Goal: Task Accomplishment & Management: Use online tool/utility

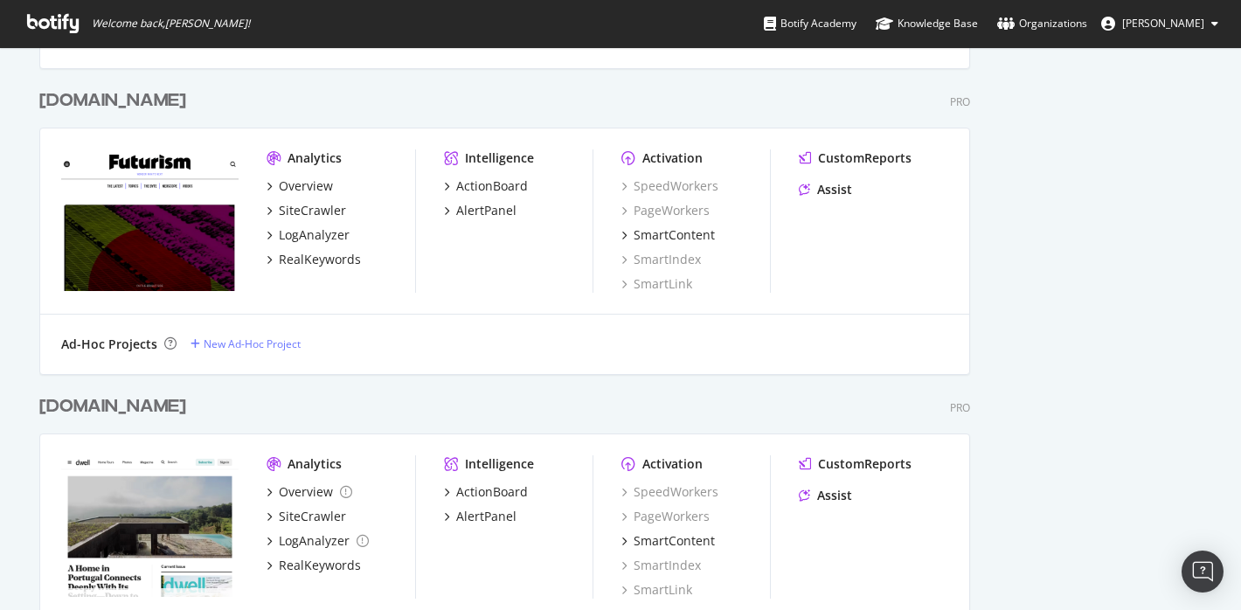
scroll to position [2542, 0]
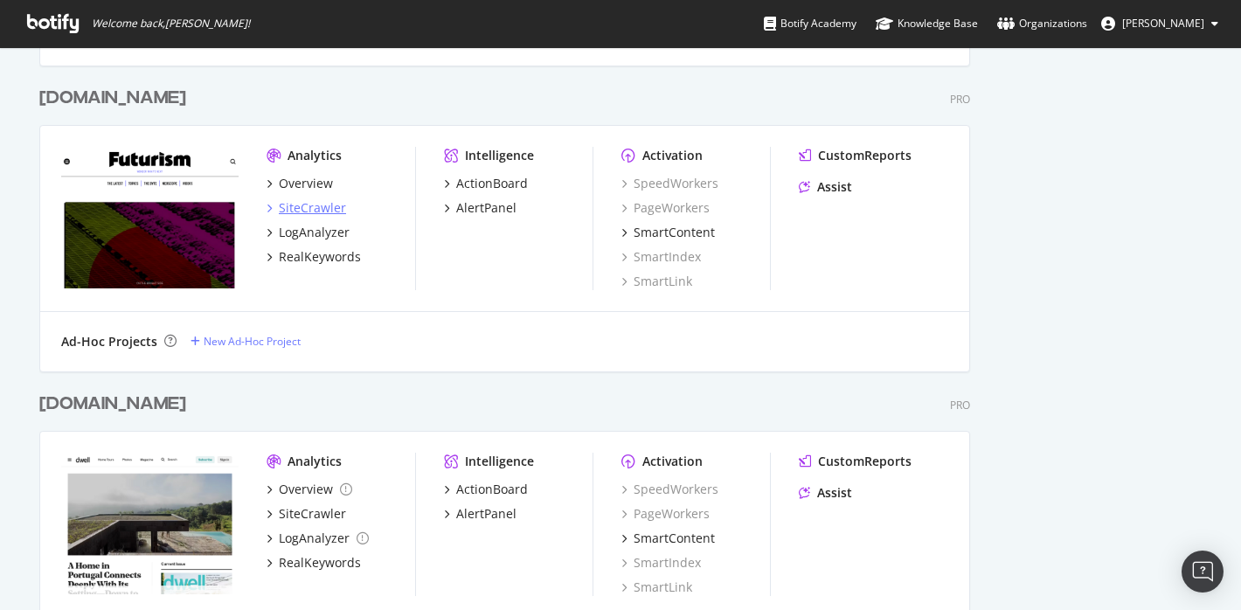
click at [318, 212] on div "SiteCrawler" at bounding box center [312, 207] width 67 height 17
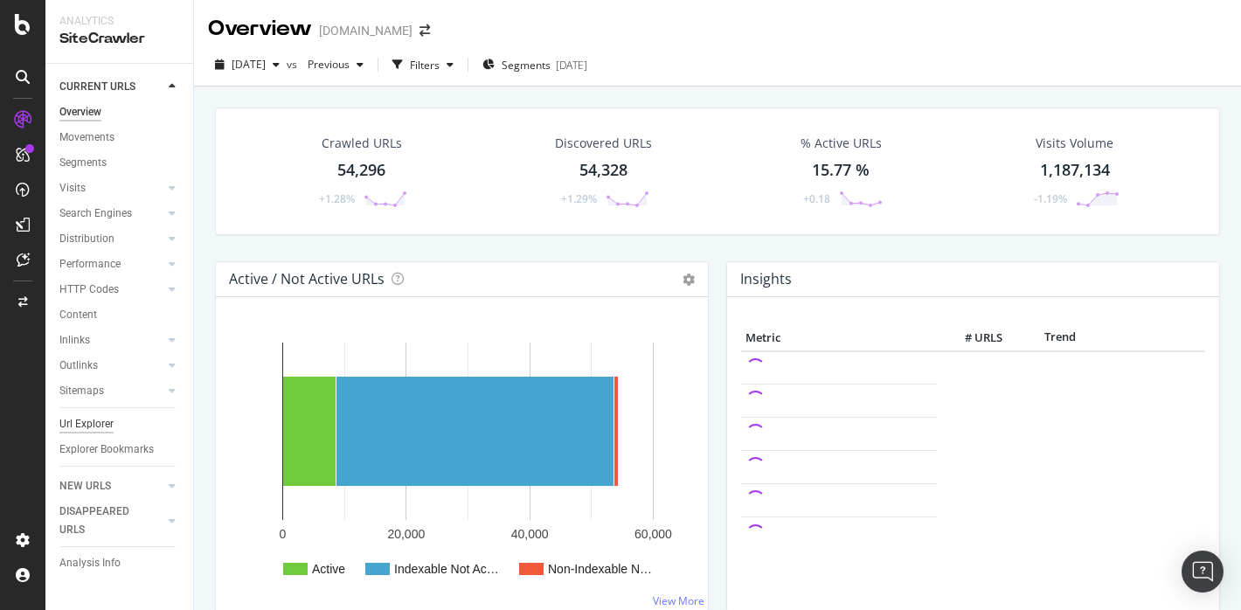
click at [112, 428] on div "Url Explorer" at bounding box center [86, 424] width 54 height 18
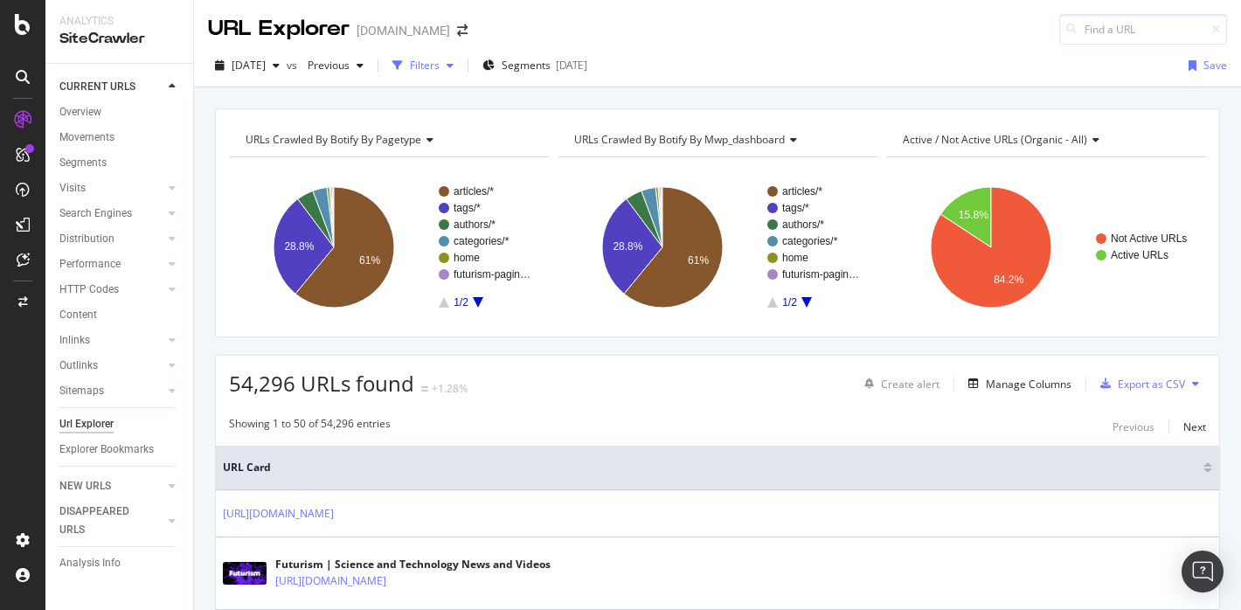
click at [440, 59] on div "Filters" at bounding box center [425, 65] width 30 height 15
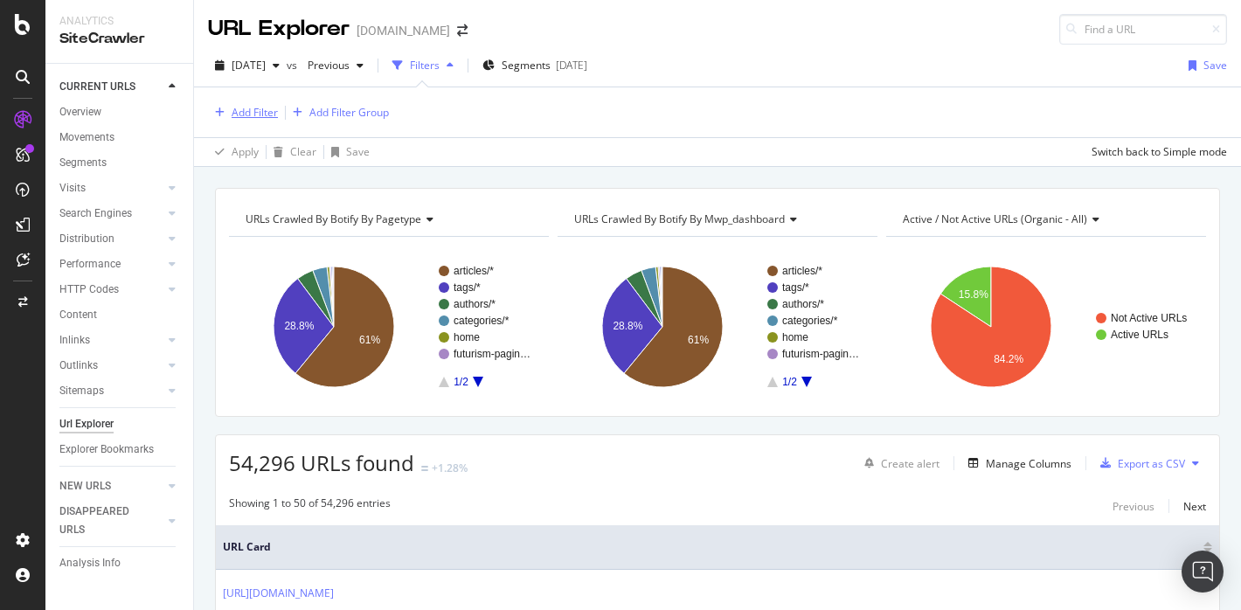
click at [233, 119] on div "Add Filter" at bounding box center [255, 112] width 46 height 15
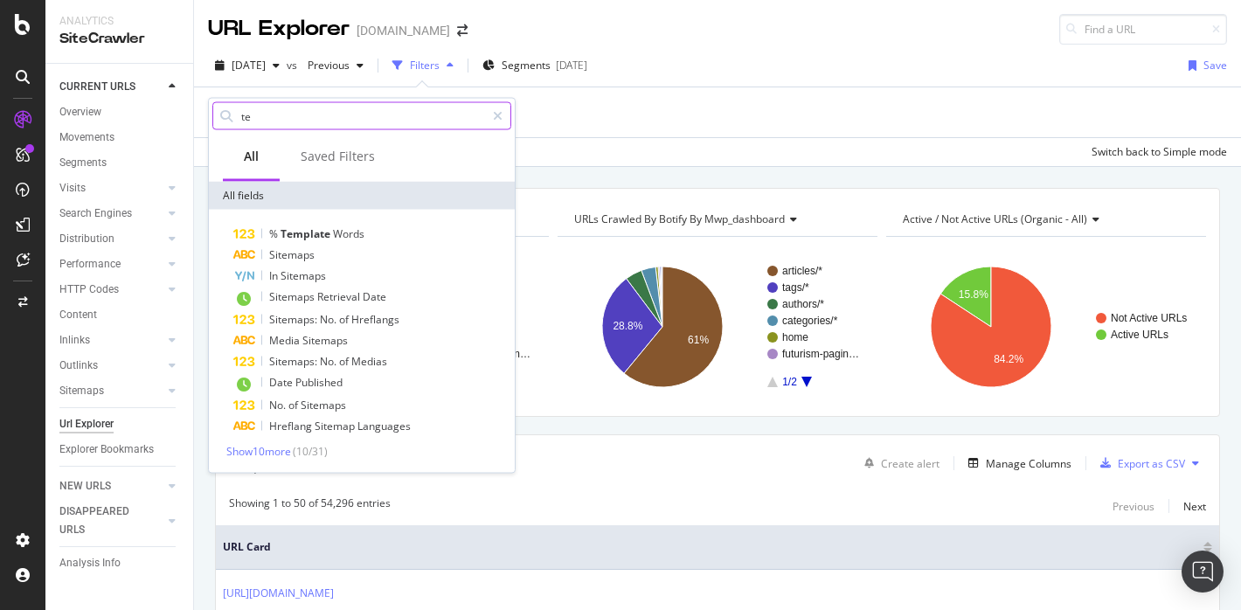
type input "t"
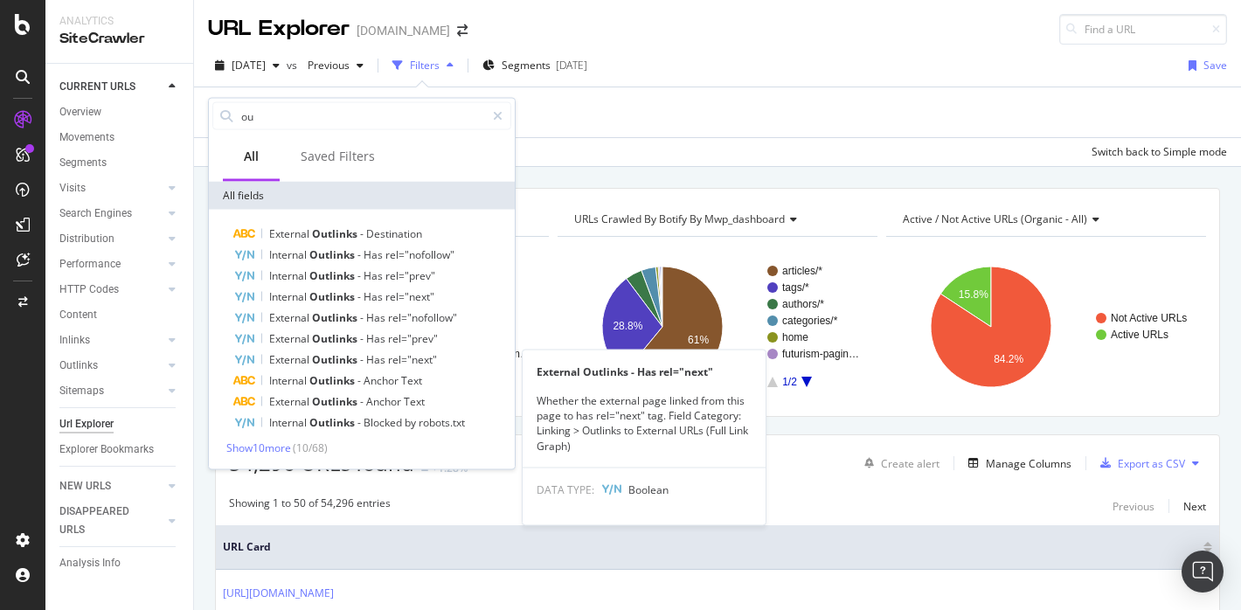
type input "o"
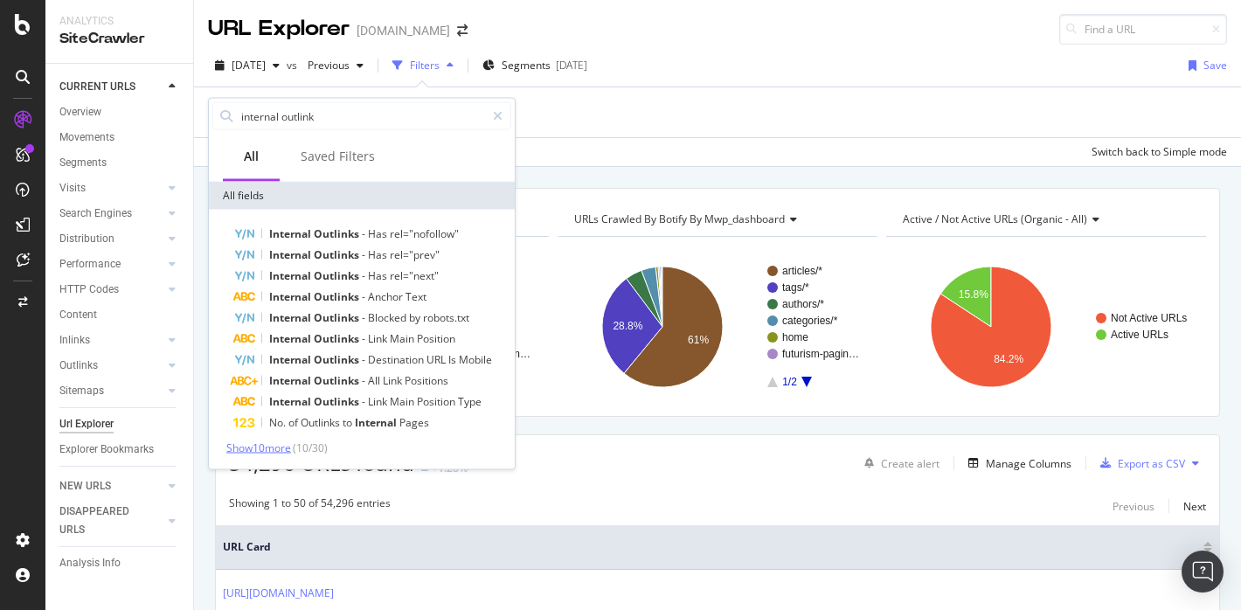
type input "internal outlink"
click at [276, 451] on span "Show 10 more" at bounding box center [258, 448] width 65 height 15
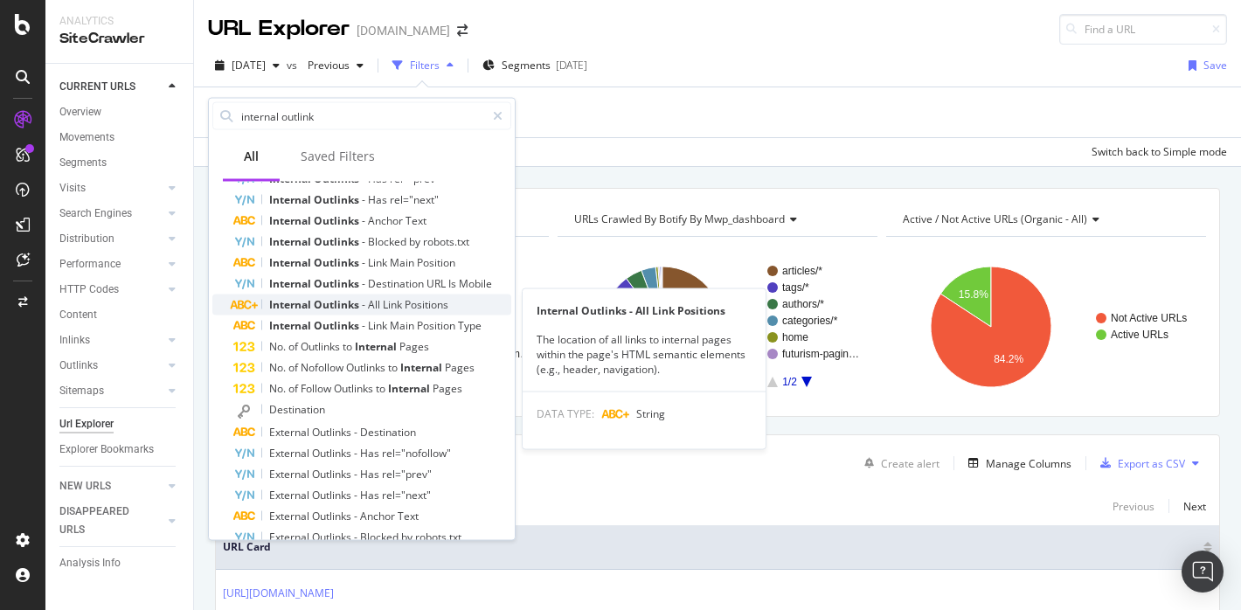
scroll to position [83, 0]
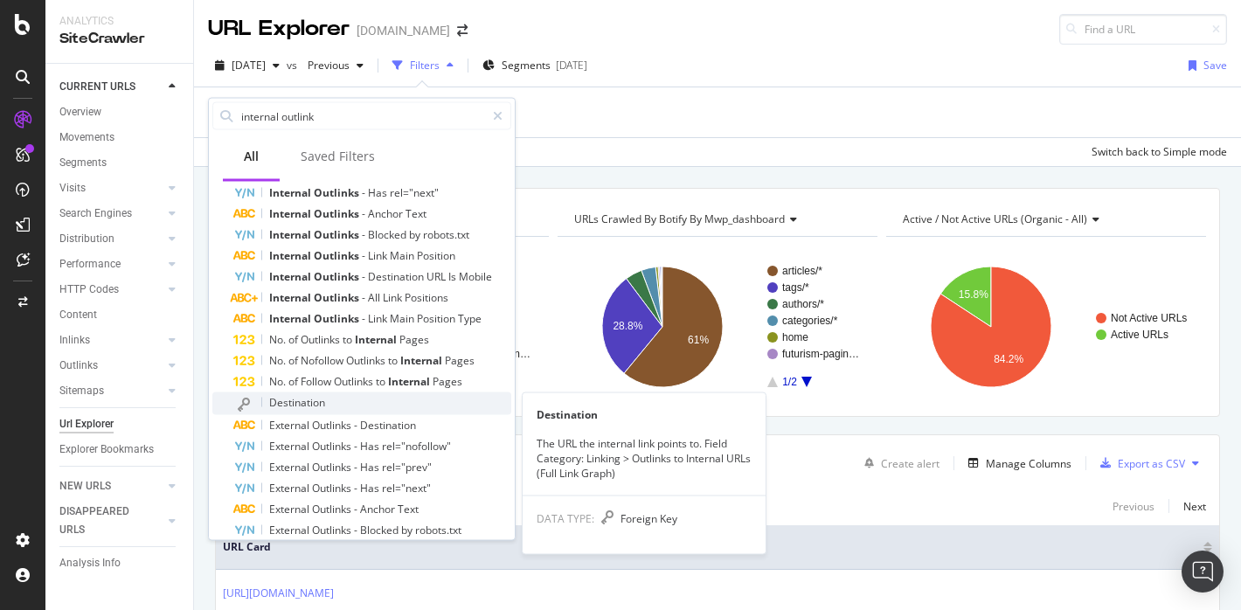
click at [318, 396] on span "Destination" at bounding box center [297, 402] width 56 height 15
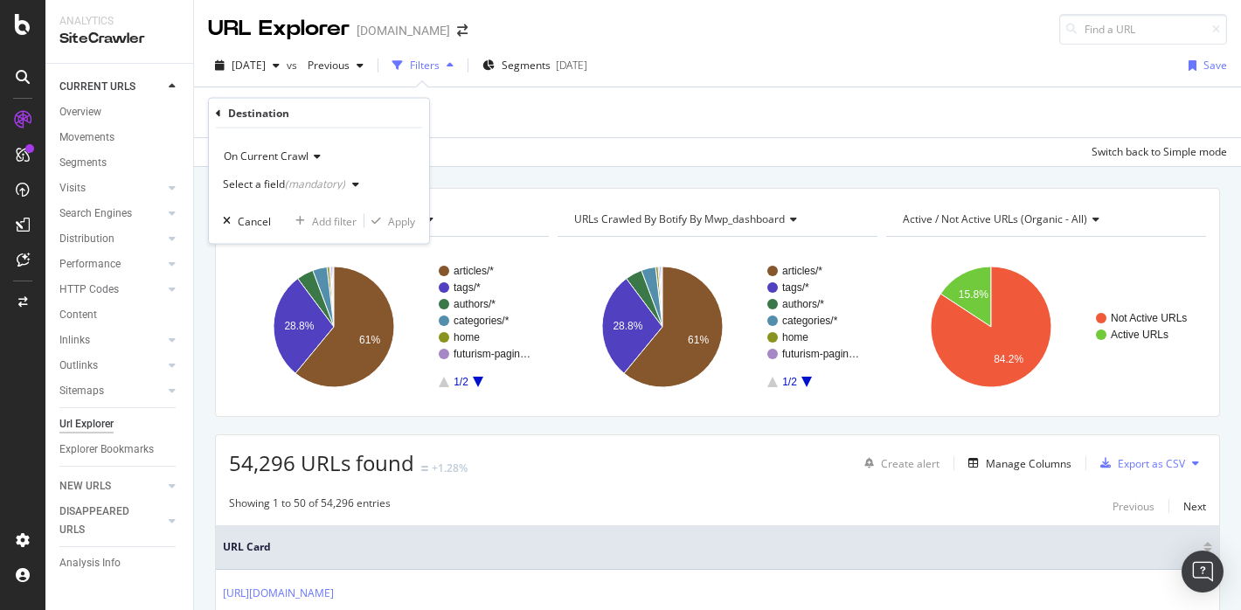
click at [322, 198] on button "Select a field (mandatory)" at bounding box center [294, 184] width 143 height 28
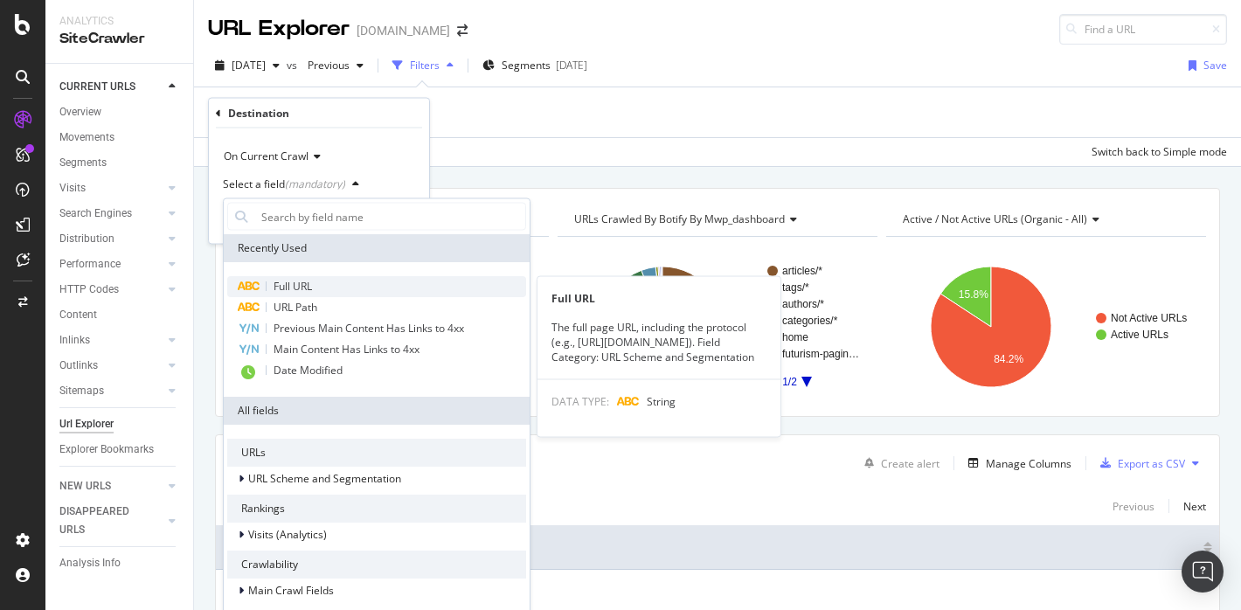
click at [305, 281] on span "Full URL" at bounding box center [293, 286] width 38 height 15
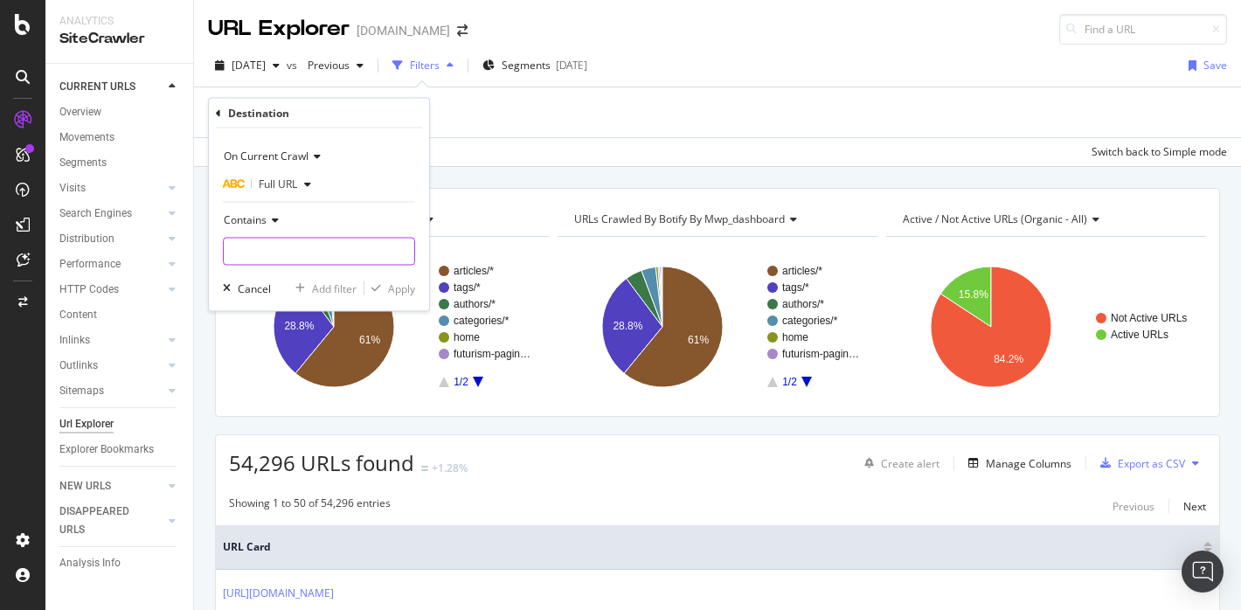
click at [302, 243] on input "text" at bounding box center [319, 252] width 191 height 28
type input "/categories/"
click at [395, 295] on div "Apply" at bounding box center [401, 288] width 27 height 15
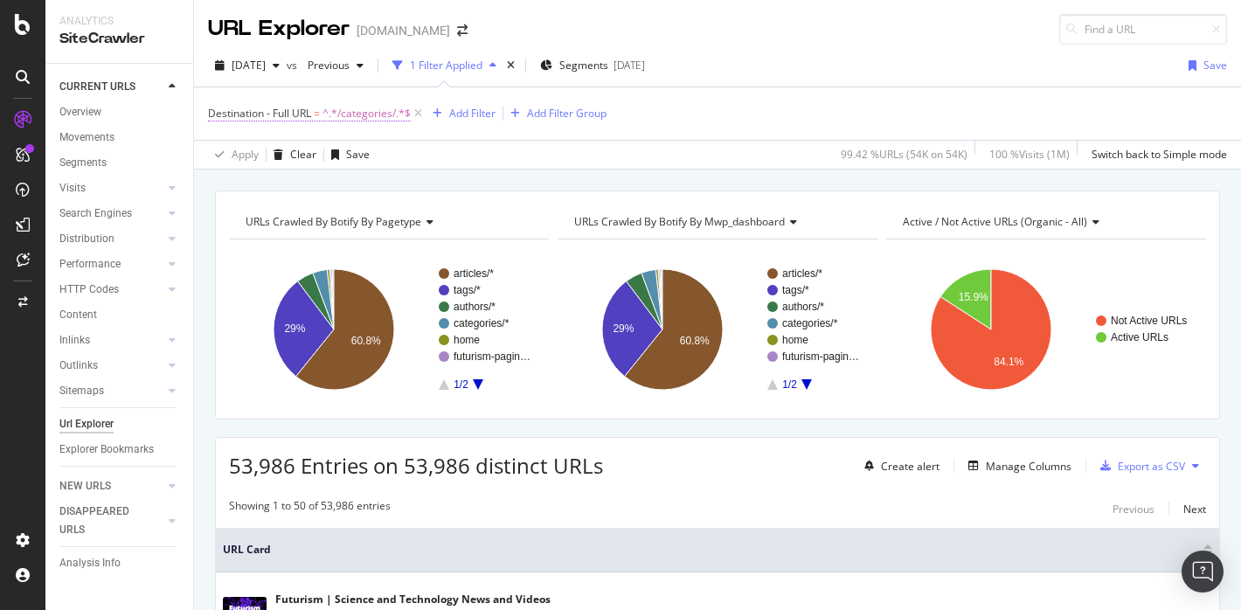
click at [360, 118] on span "^.*/categories/.*$" at bounding box center [367, 113] width 88 height 24
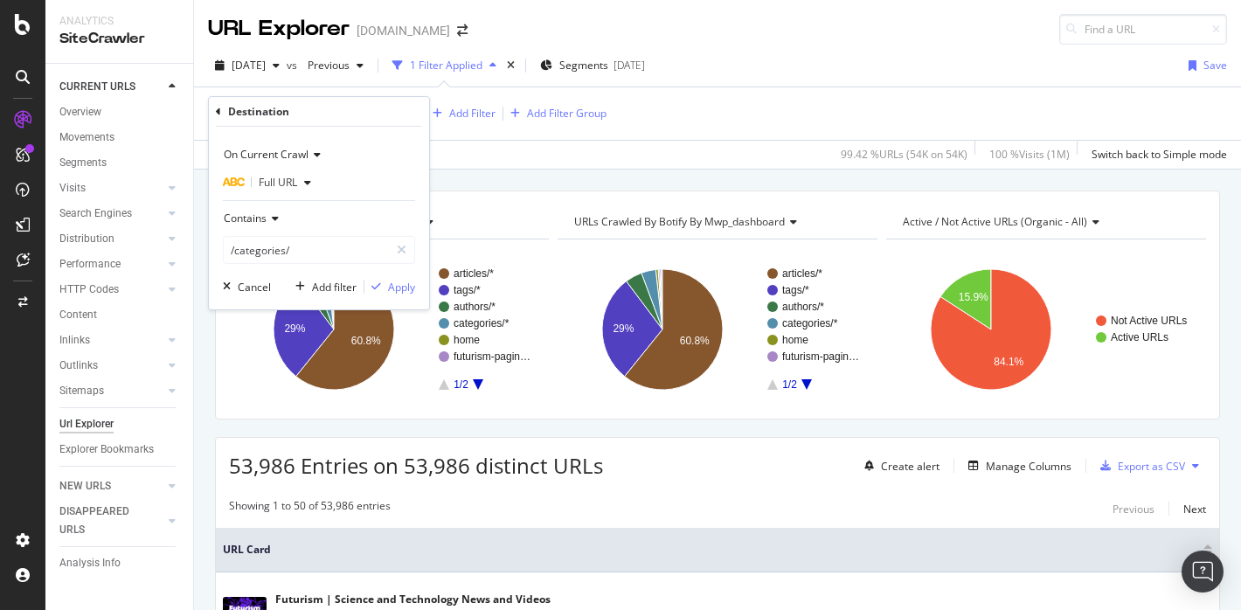
click at [219, 109] on icon at bounding box center [218, 112] width 5 height 10
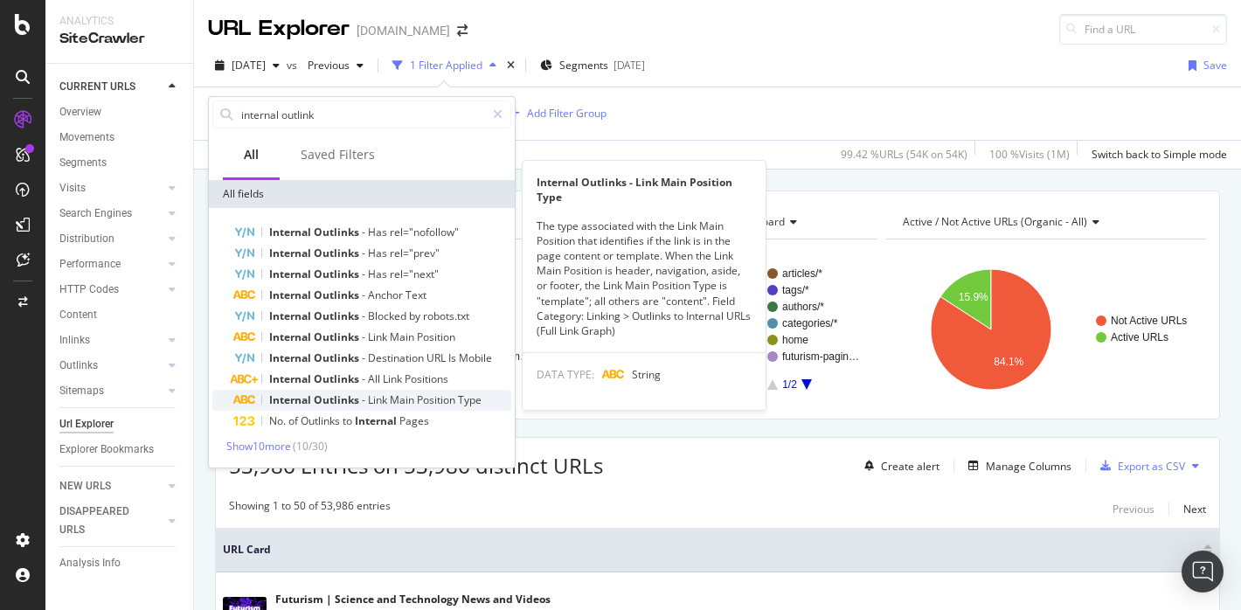
click at [330, 399] on span "Outlinks" at bounding box center [338, 400] width 48 height 15
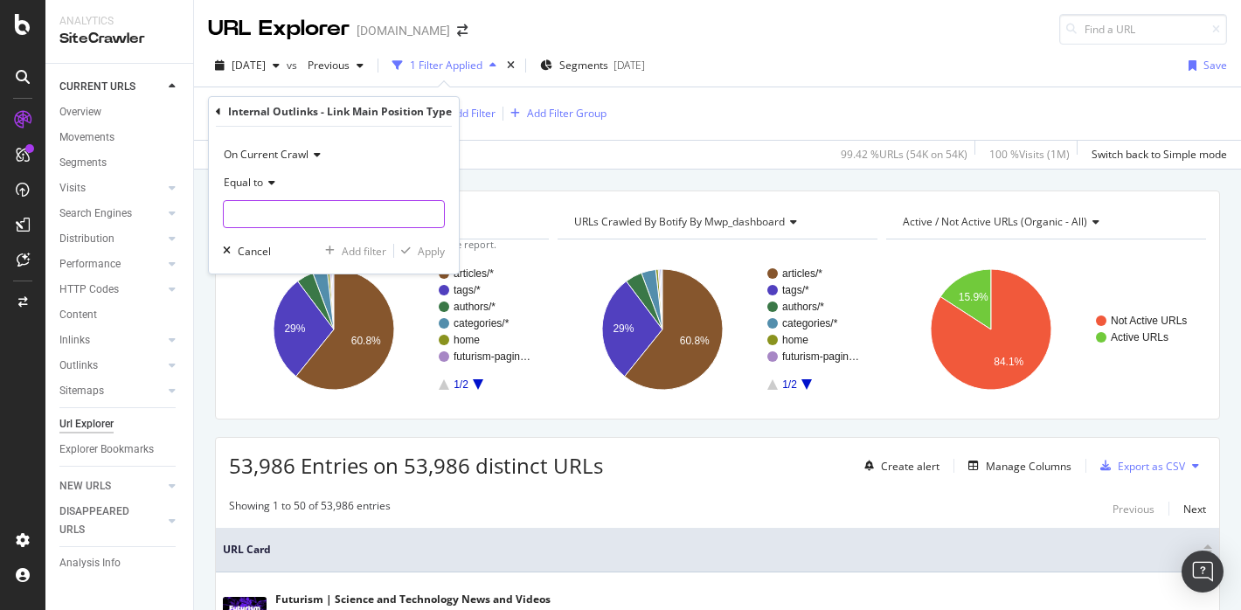
click at [264, 199] on div "Equal to" at bounding box center [334, 198] width 222 height 59
click at [268, 212] on input "text" at bounding box center [334, 214] width 220 height 28
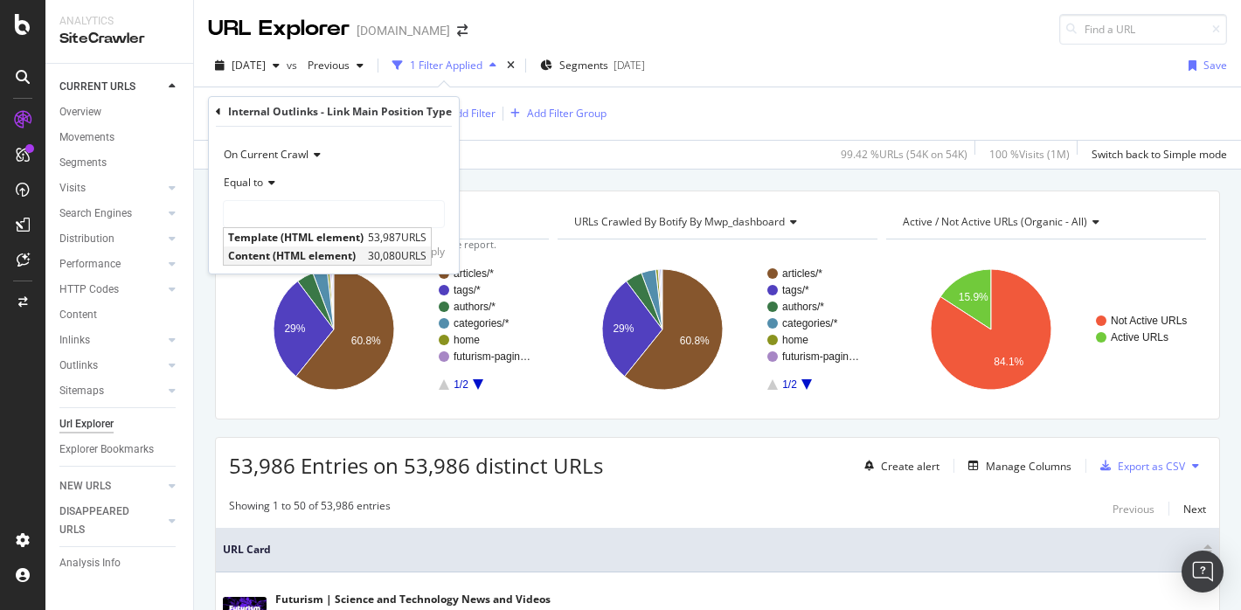
click at [288, 255] on span "Content (HTML element)" at bounding box center [296, 255] width 136 height 15
type input "Content (HTML element)"
click at [430, 255] on div "Apply" at bounding box center [431, 251] width 27 height 15
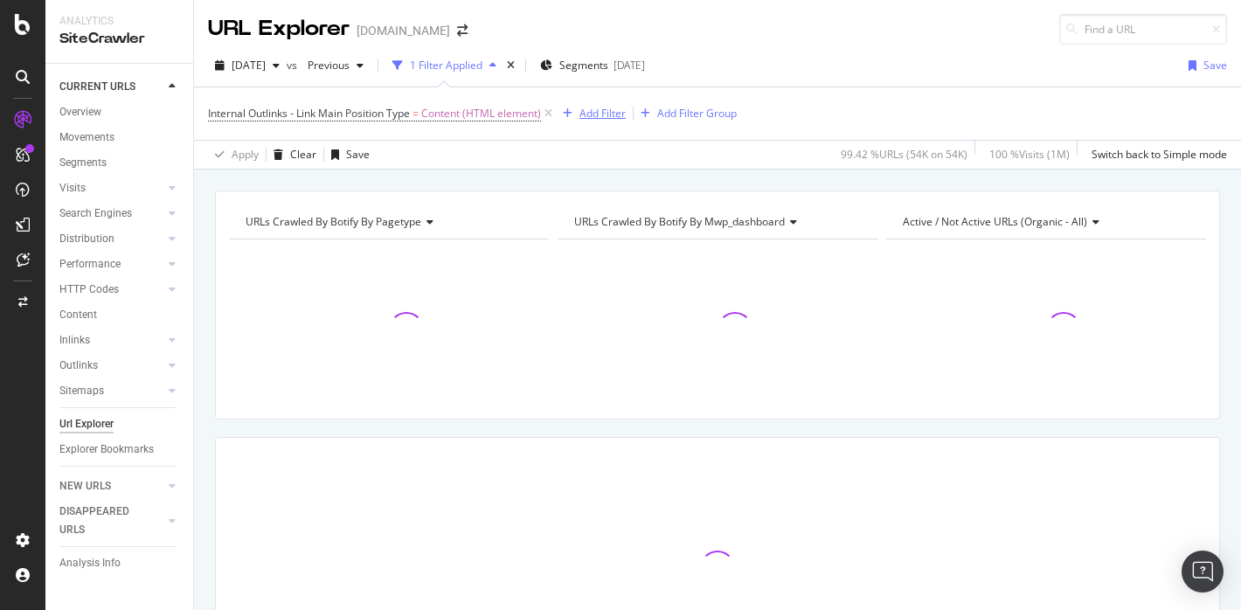
click at [594, 115] on div "Add Filter" at bounding box center [603, 113] width 46 height 15
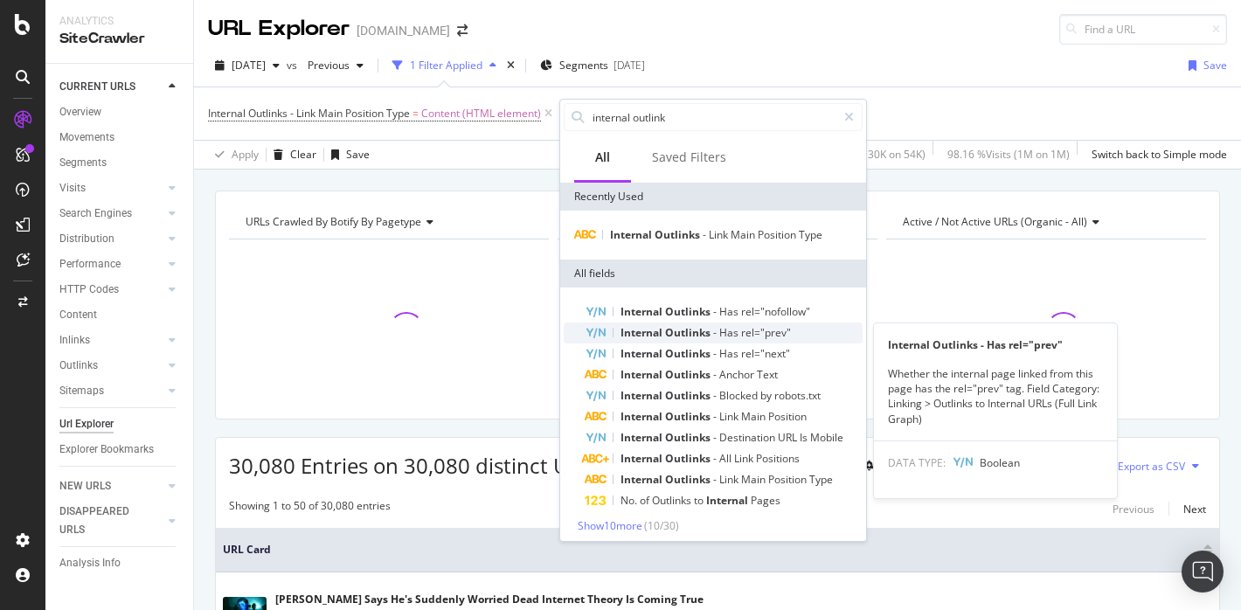
scroll to position [6, 0]
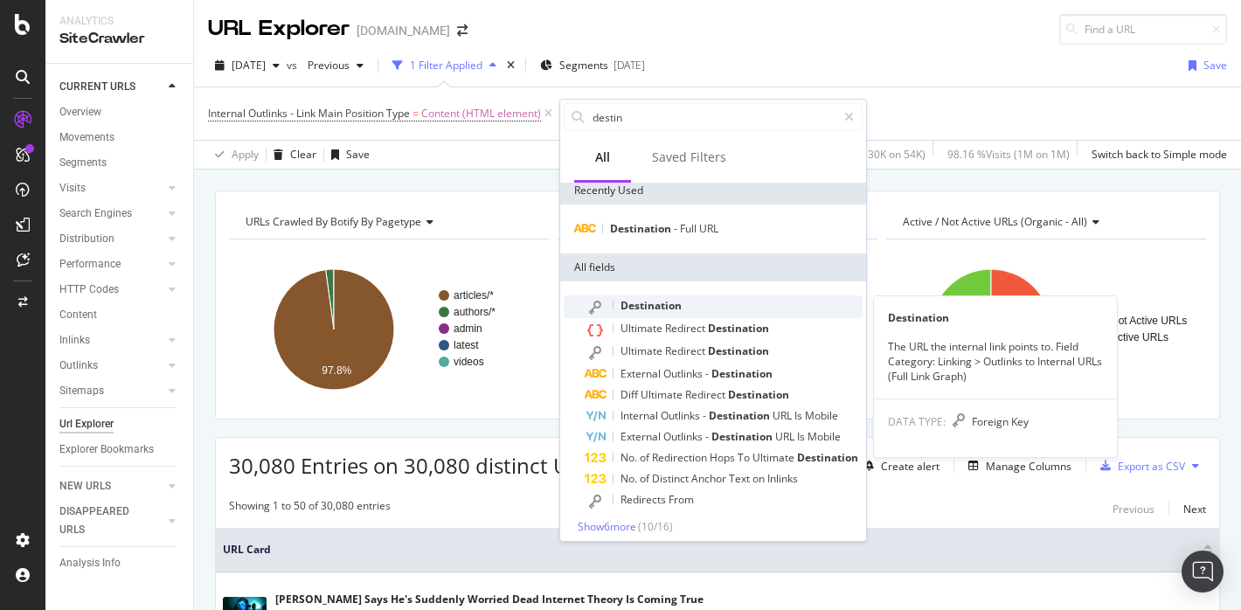
type input "destin"
click at [675, 297] on div "Destination" at bounding box center [724, 306] width 278 height 23
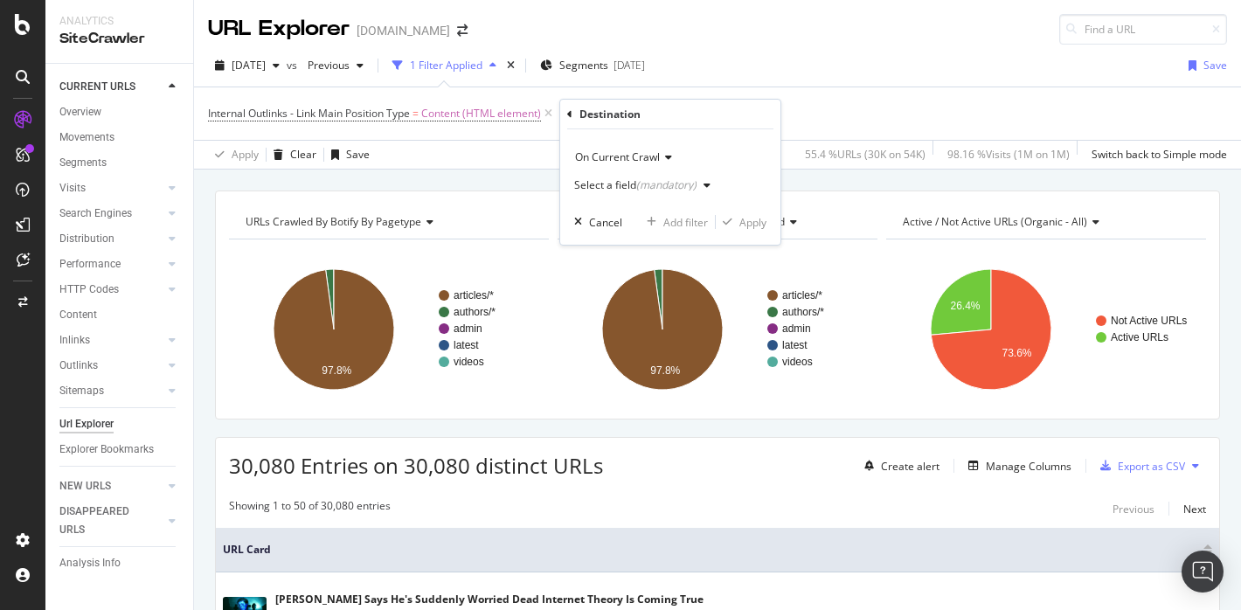
click at [645, 178] on div "Select a field (mandatory)" at bounding box center [645, 185] width 143 height 26
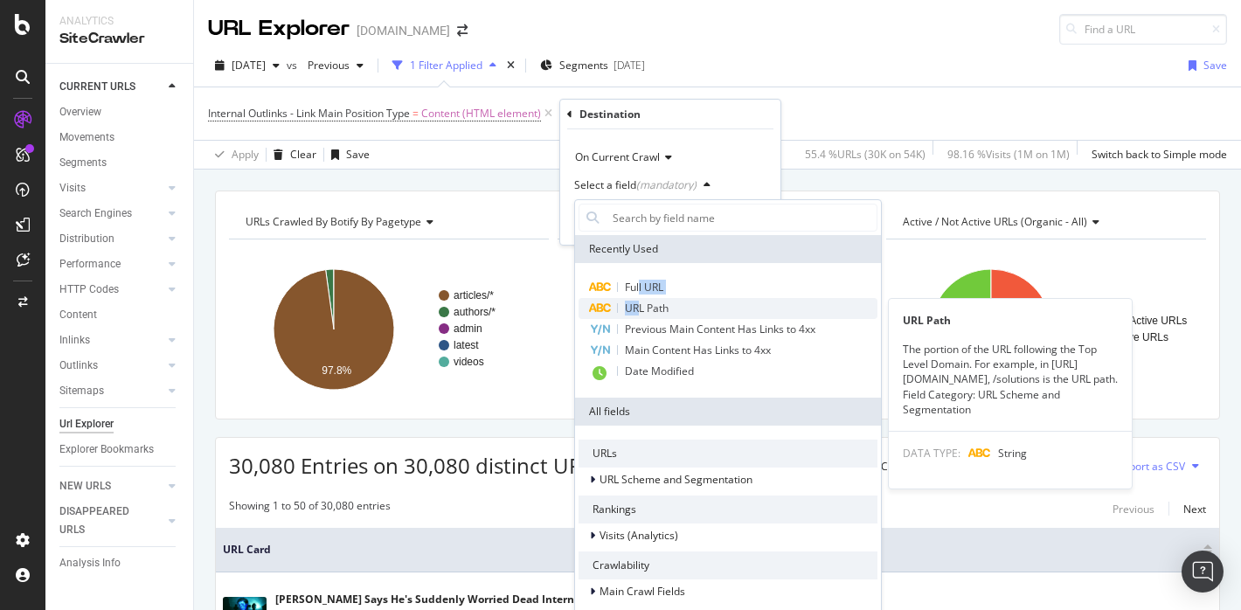
drag, startPoint x: 638, startPoint y: 281, endPoint x: 640, endPoint y: 305, distance: 24.5
click at [640, 307] on div "Full URL URL Path URL Path The portion of the URL following the Top Level Domai…" at bounding box center [728, 330] width 299 height 107
click at [640, 305] on span "URL Path" at bounding box center [647, 308] width 44 height 15
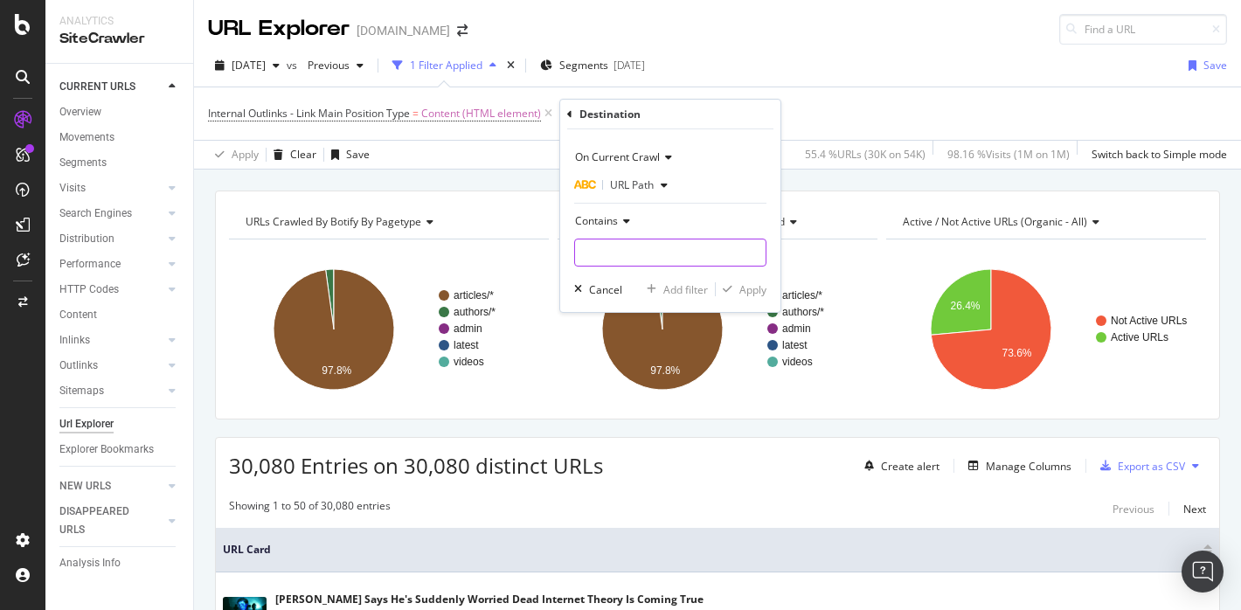
click at [628, 262] on input "text" at bounding box center [670, 253] width 191 height 28
type input "/category/"
click at [751, 282] on div "Apply" at bounding box center [753, 289] width 27 height 15
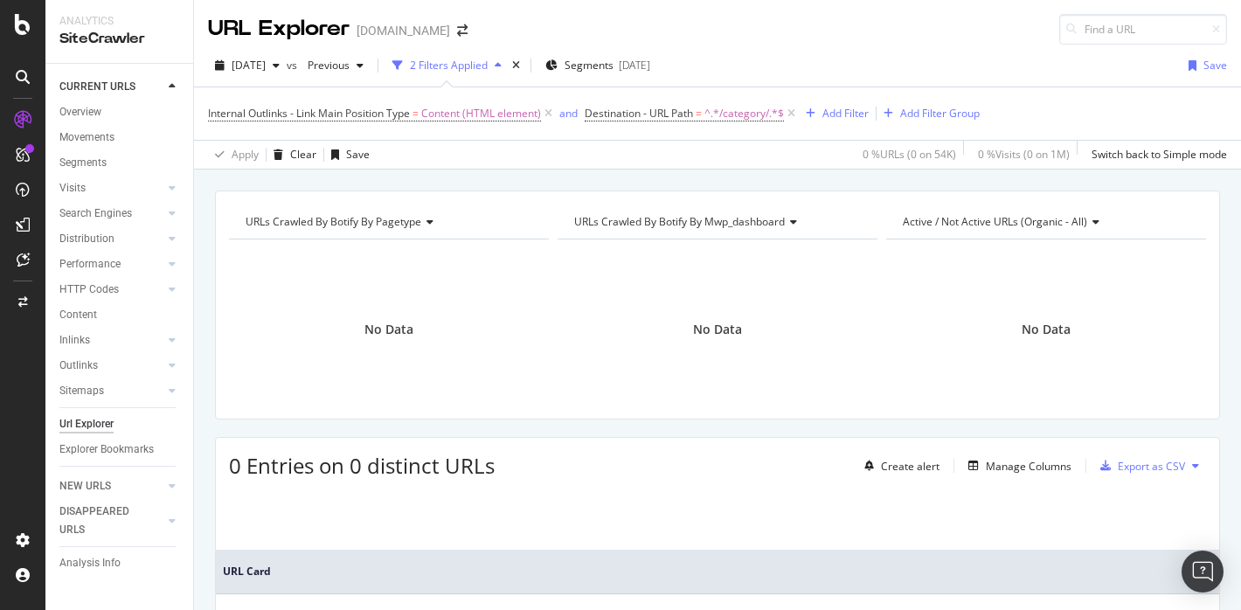
click at [681, 122] on span "Destination - URL Path = ^.*/category/.*$" at bounding box center [692, 113] width 214 height 24
click at [680, 116] on span "Destination - URL Path" at bounding box center [639, 113] width 108 height 15
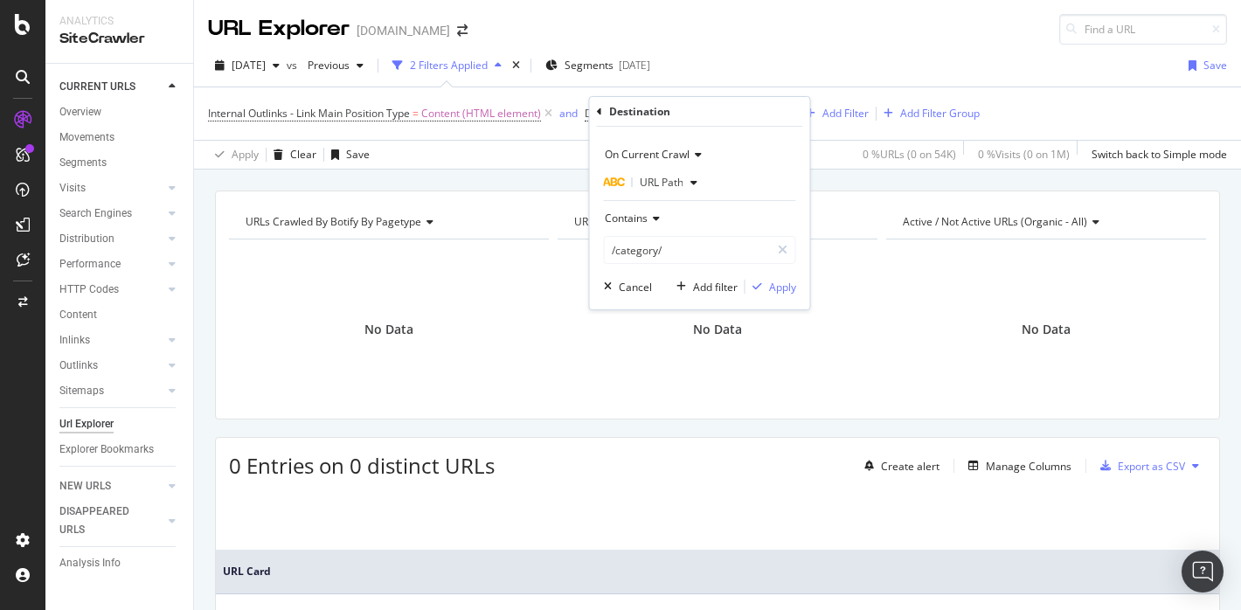
click at [598, 110] on icon at bounding box center [599, 112] width 5 height 10
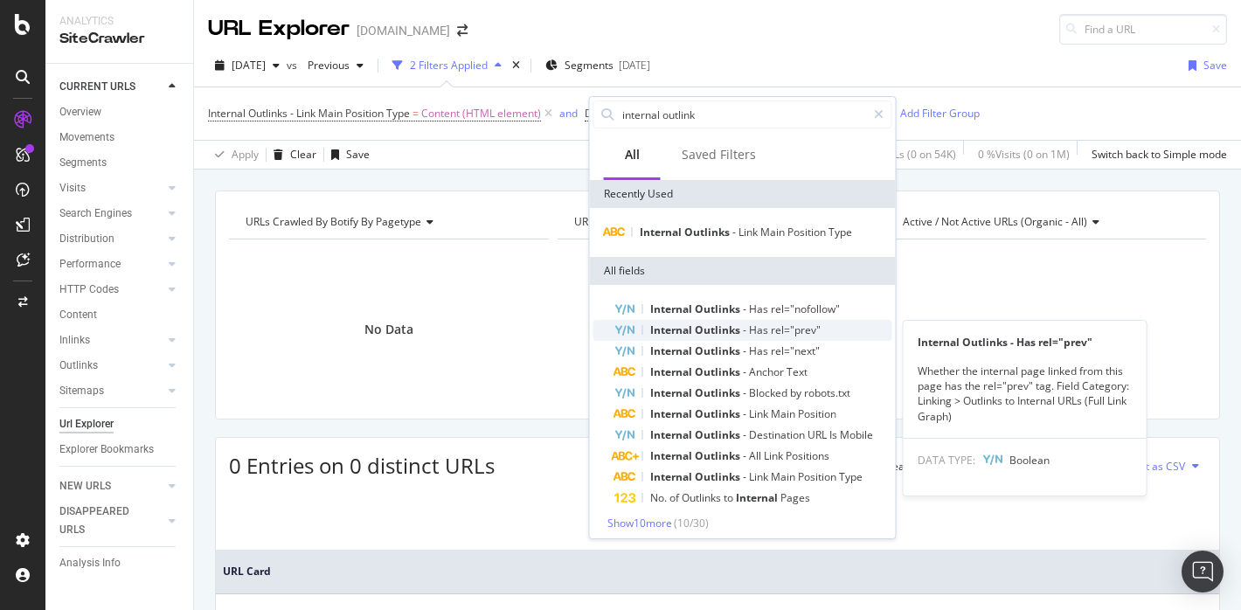
scroll to position [6, 0]
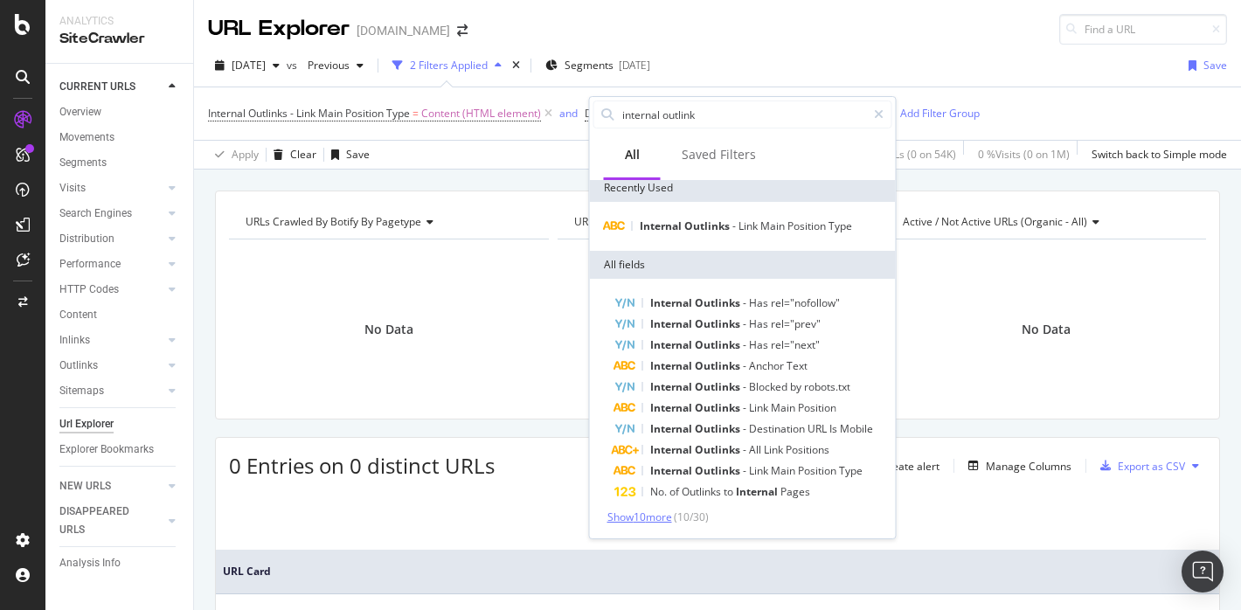
type input "internal outlink"
click at [654, 518] on span "Show 10 more" at bounding box center [640, 517] width 65 height 15
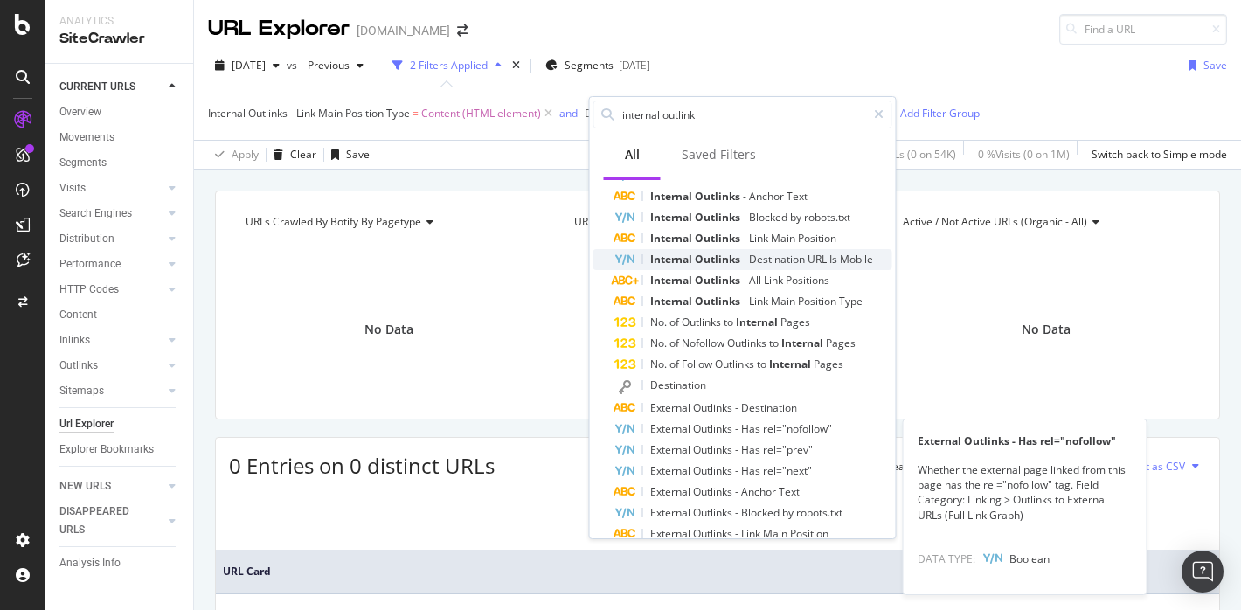
scroll to position [218, 0]
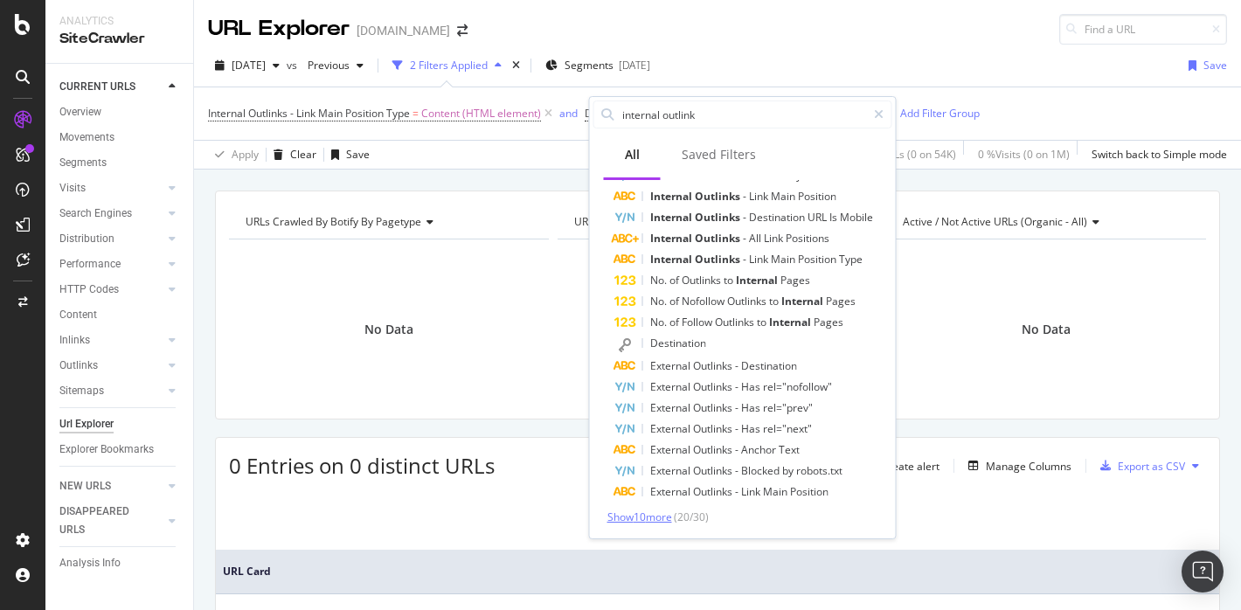
click at [648, 518] on span "Show 10 more" at bounding box center [640, 517] width 65 height 15
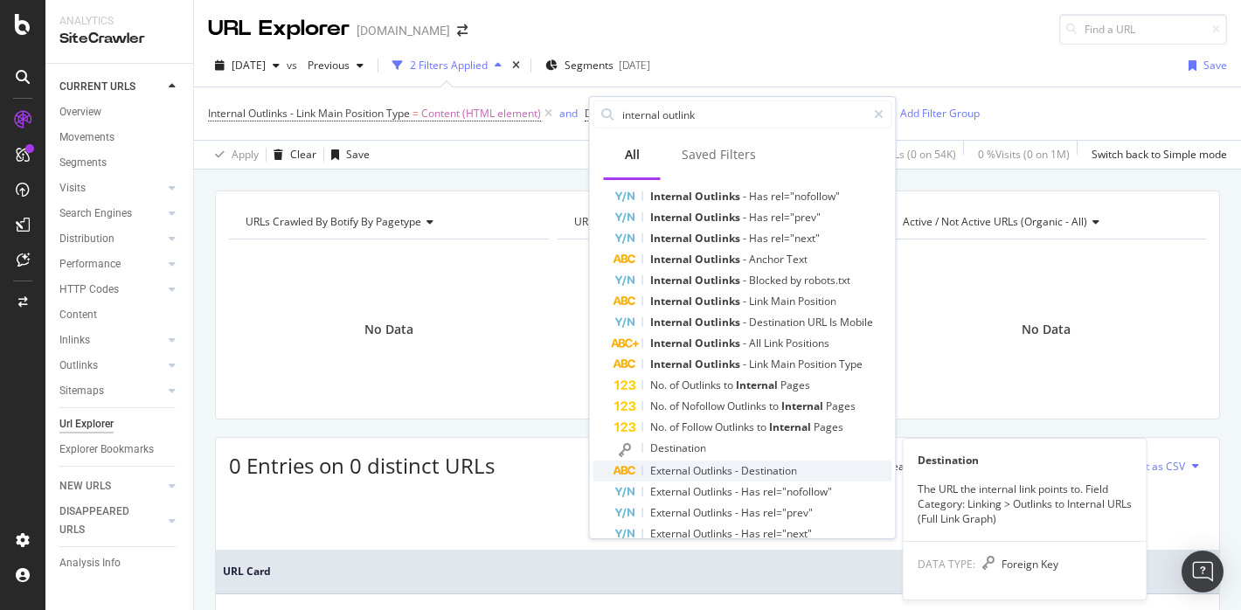
scroll to position [110, 0]
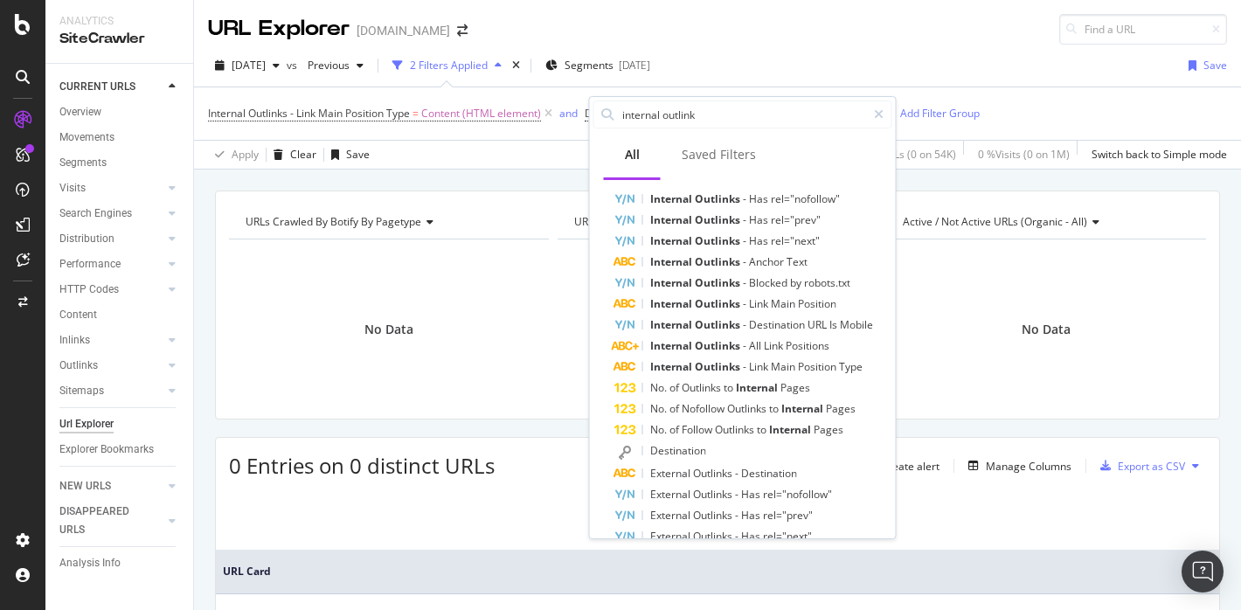
click at [537, 164] on div "Apply Clear Save 0 % URLs ( 0 on 54K ) 0 % Visits ( 0 on 1M ) Switch back to Si…" at bounding box center [717, 154] width 1047 height 29
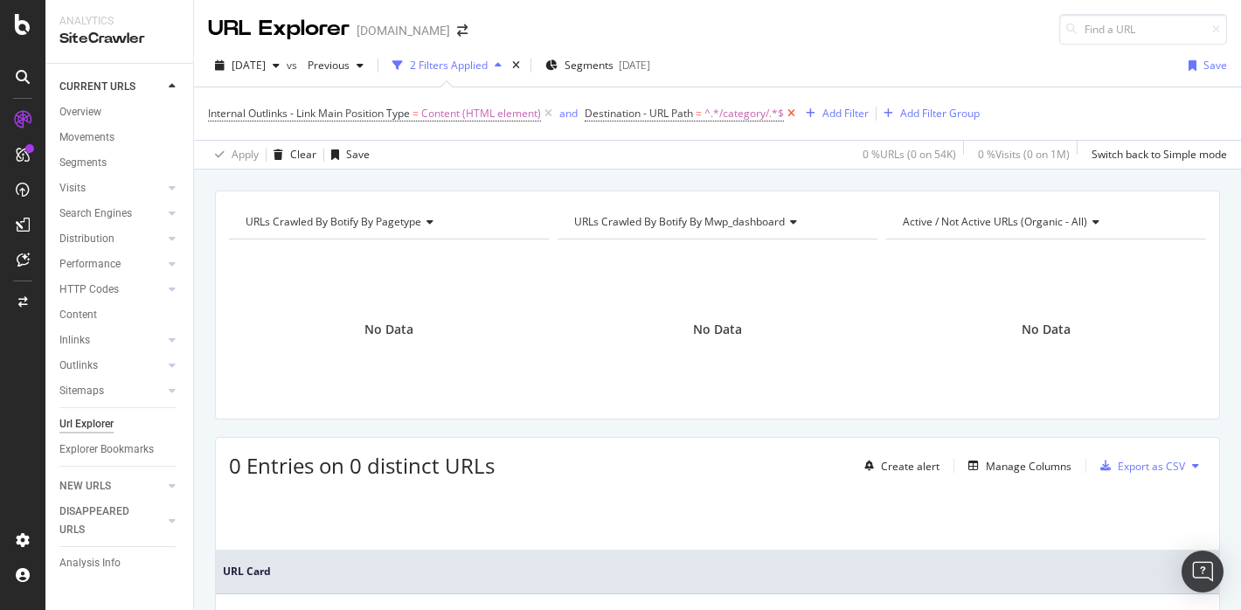
click at [793, 107] on icon at bounding box center [791, 113] width 15 height 17
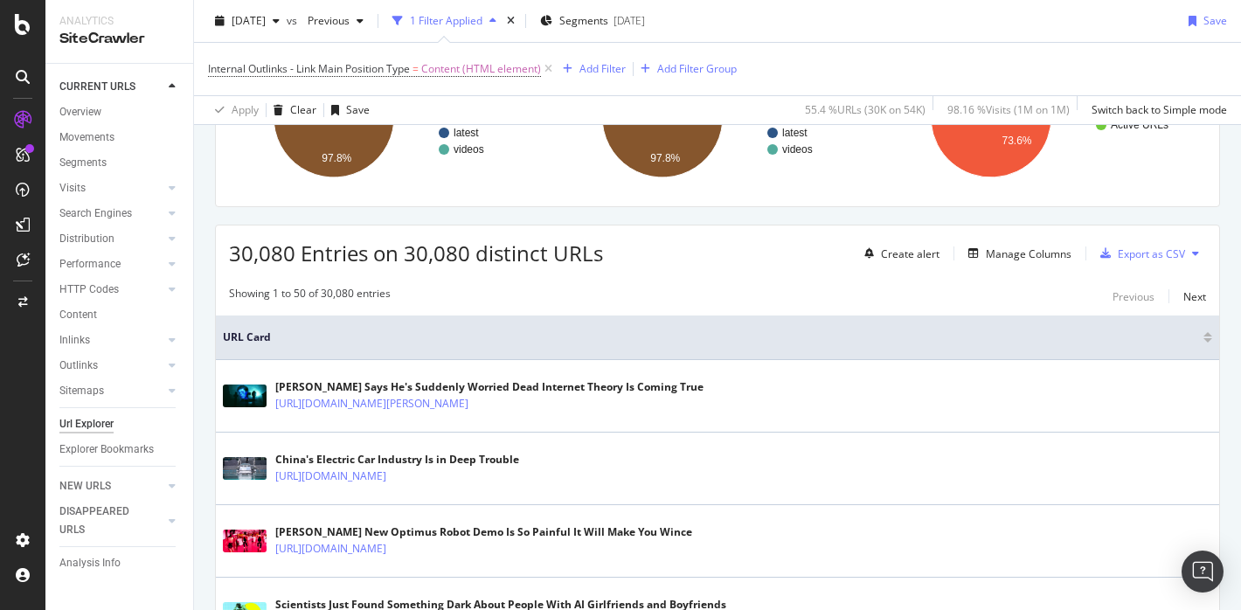
scroll to position [221, 0]
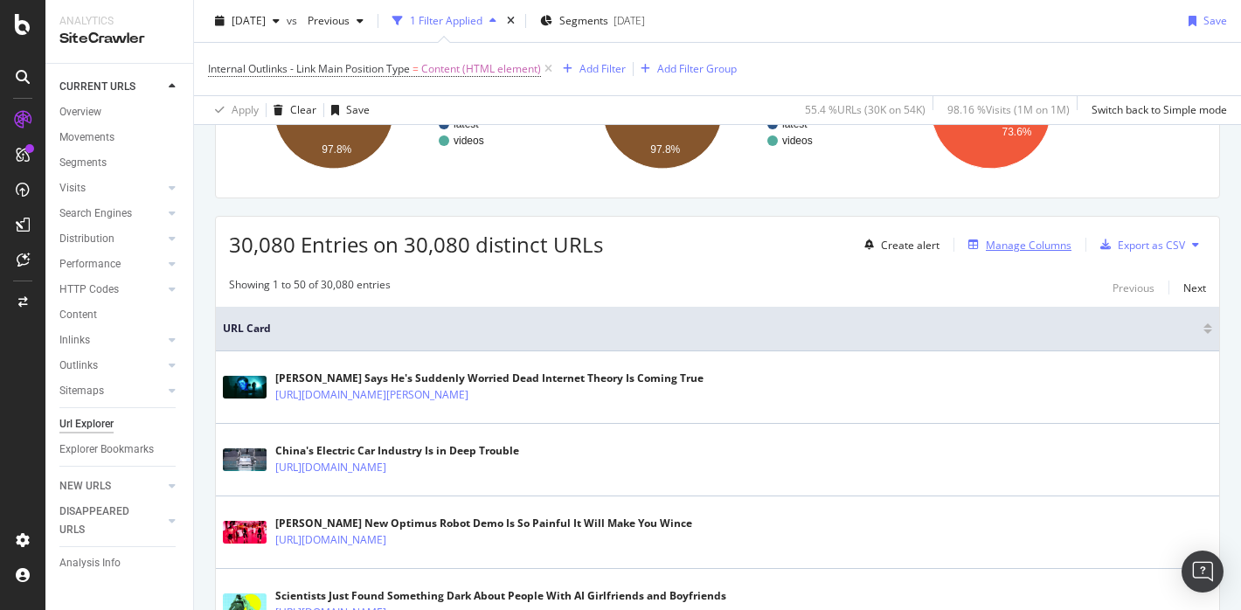
click at [1047, 250] on div "Manage Columns" at bounding box center [1029, 245] width 86 height 15
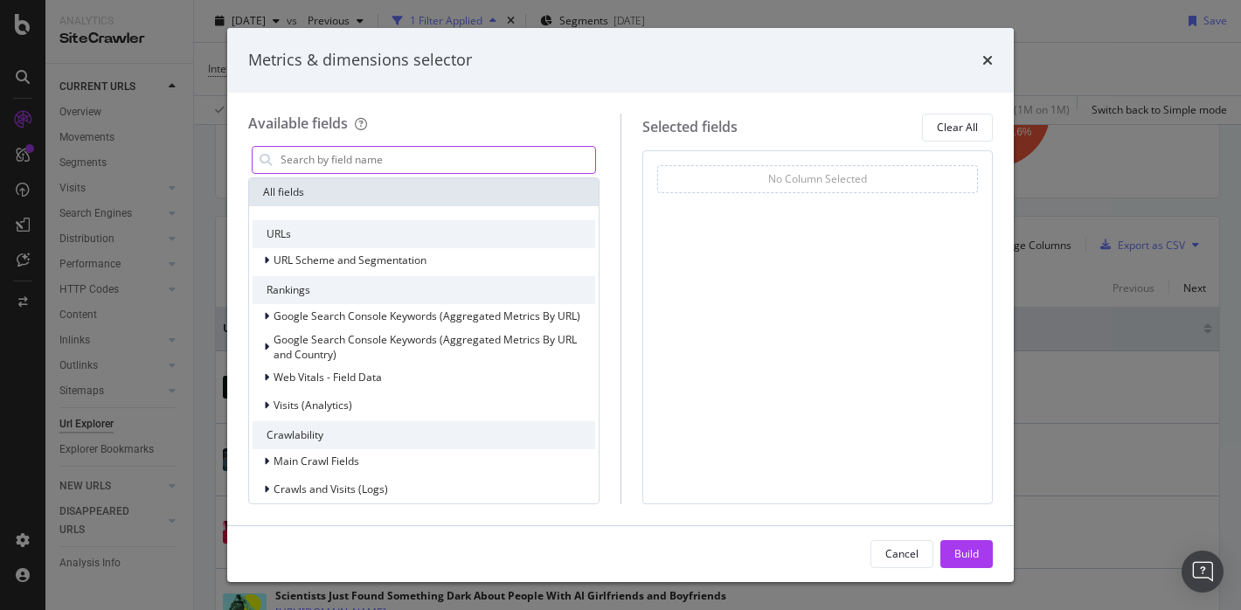
click at [354, 156] on input "modal" at bounding box center [437, 160] width 316 height 26
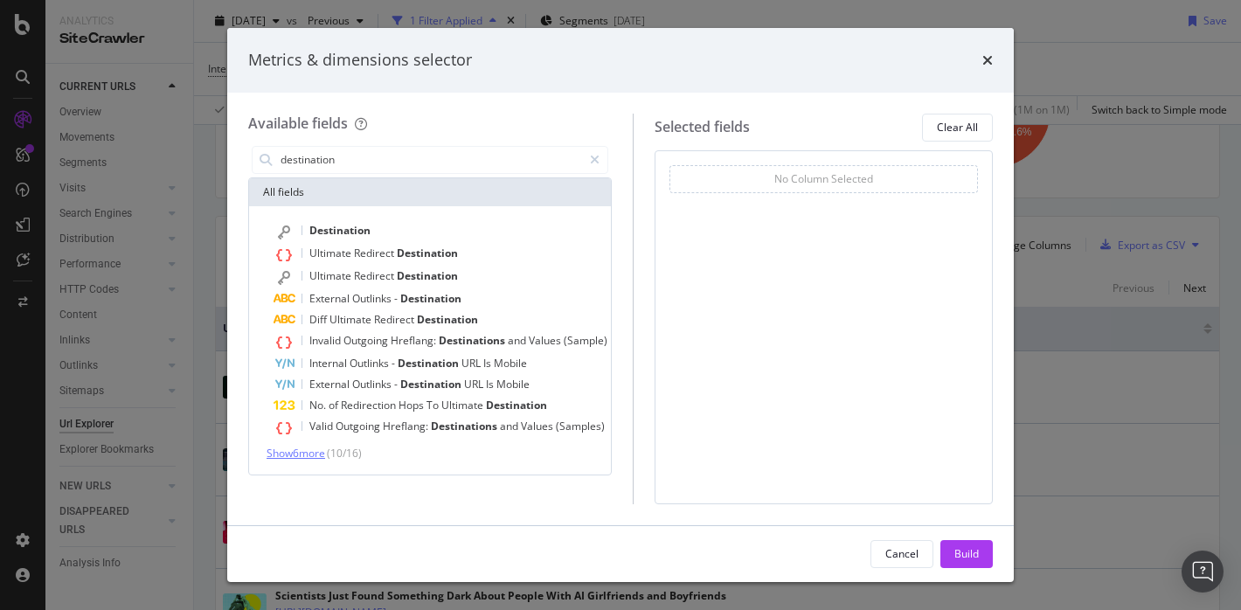
type input "destination"
click at [319, 449] on span "Show 6 more" at bounding box center [296, 453] width 59 height 15
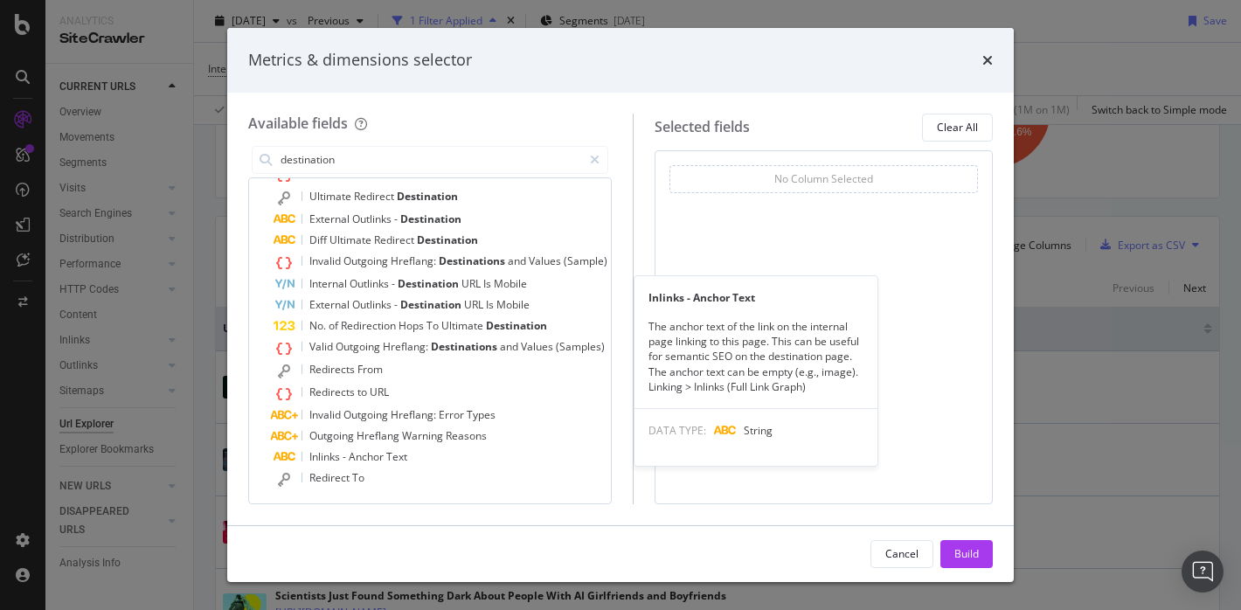
scroll to position [0, 0]
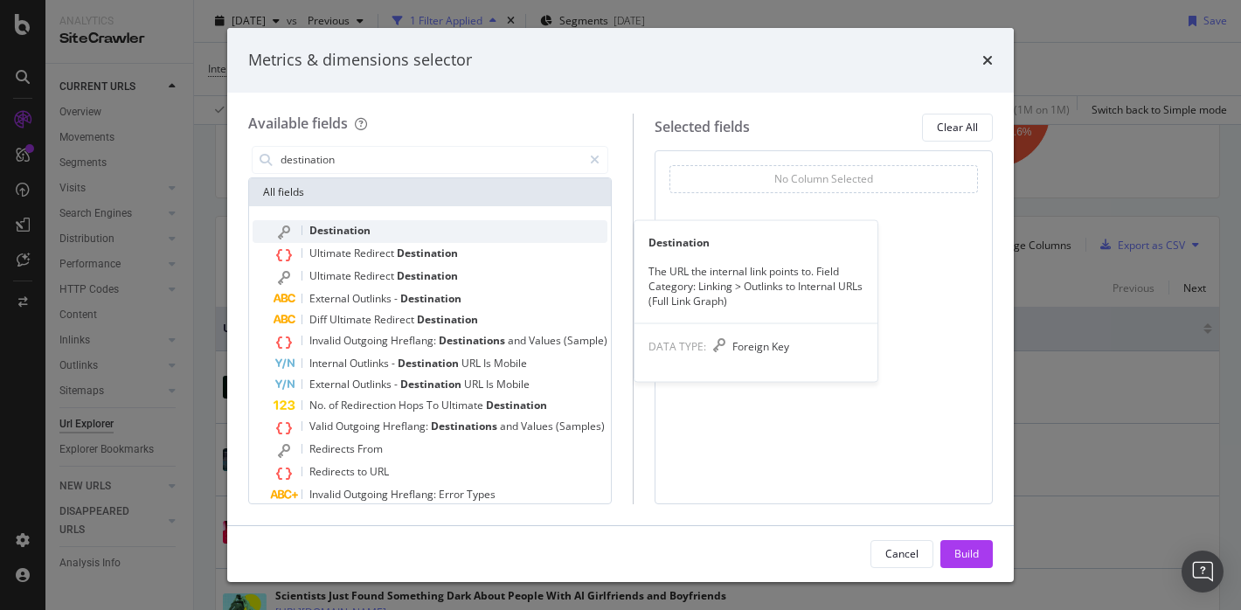
click at [345, 223] on span "Destination" at bounding box center [339, 230] width 61 height 15
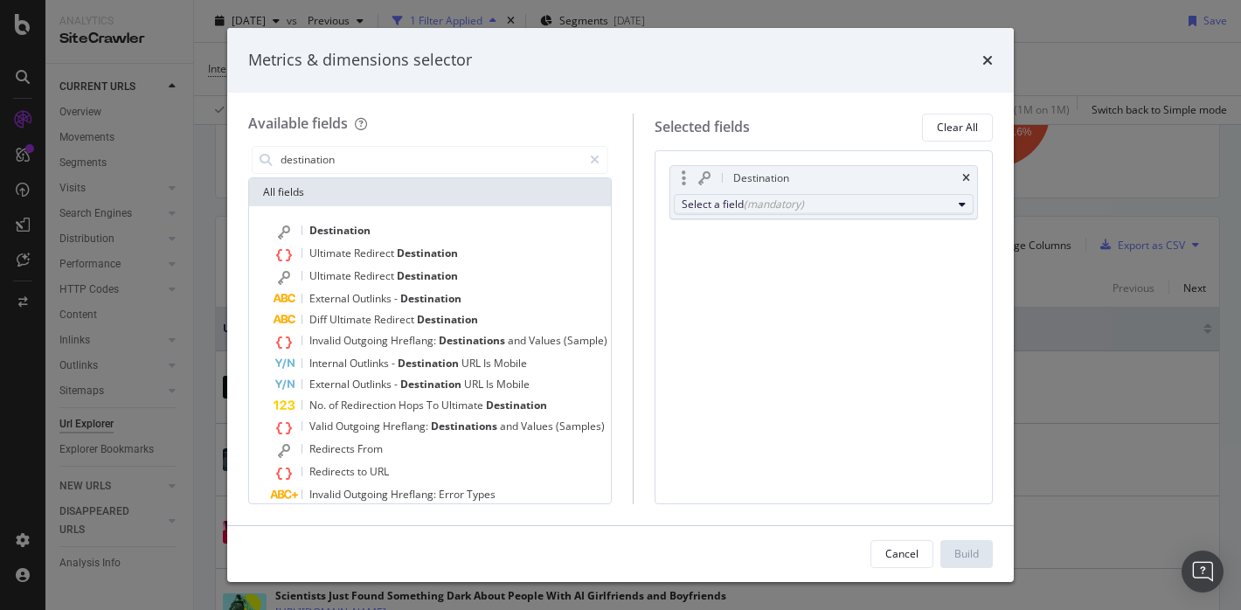
click at [747, 207] on div "(mandatory)" at bounding box center [774, 204] width 60 height 15
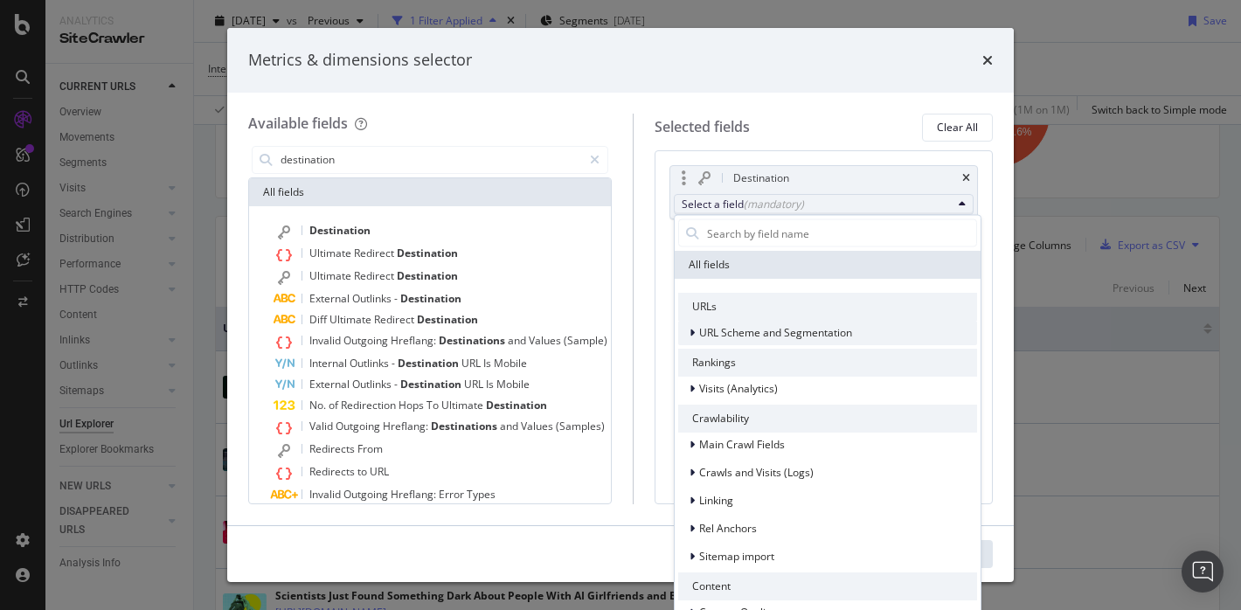
click at [697, 333] on div "modal" at bounding box center [694, 332] width 10 height 17
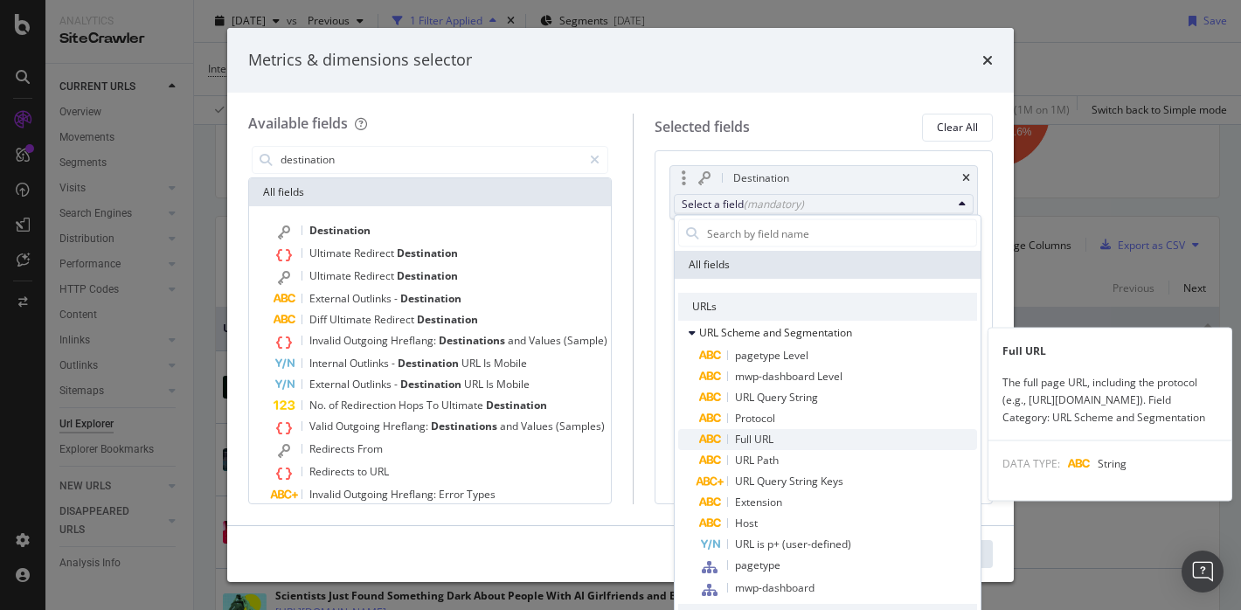
click at [761, 433] on span "Full URL" at bounding box center [754, 439] width 38 height 15
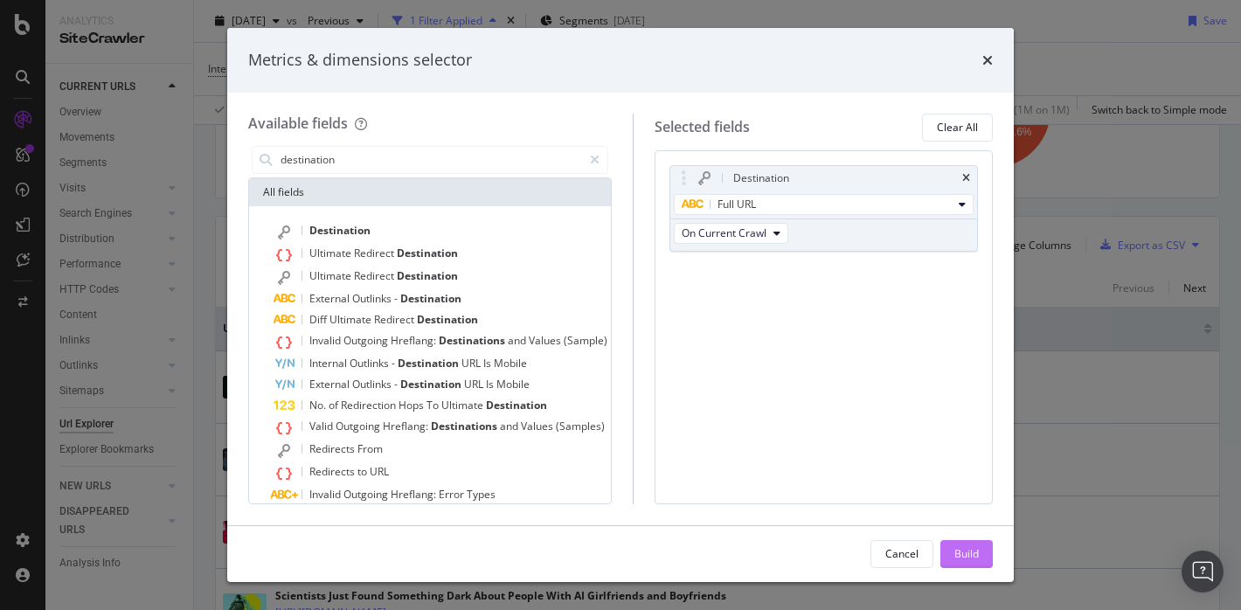
click at [964, 563] on div "Build" at bounding box center [967, 554] width 24 height 26
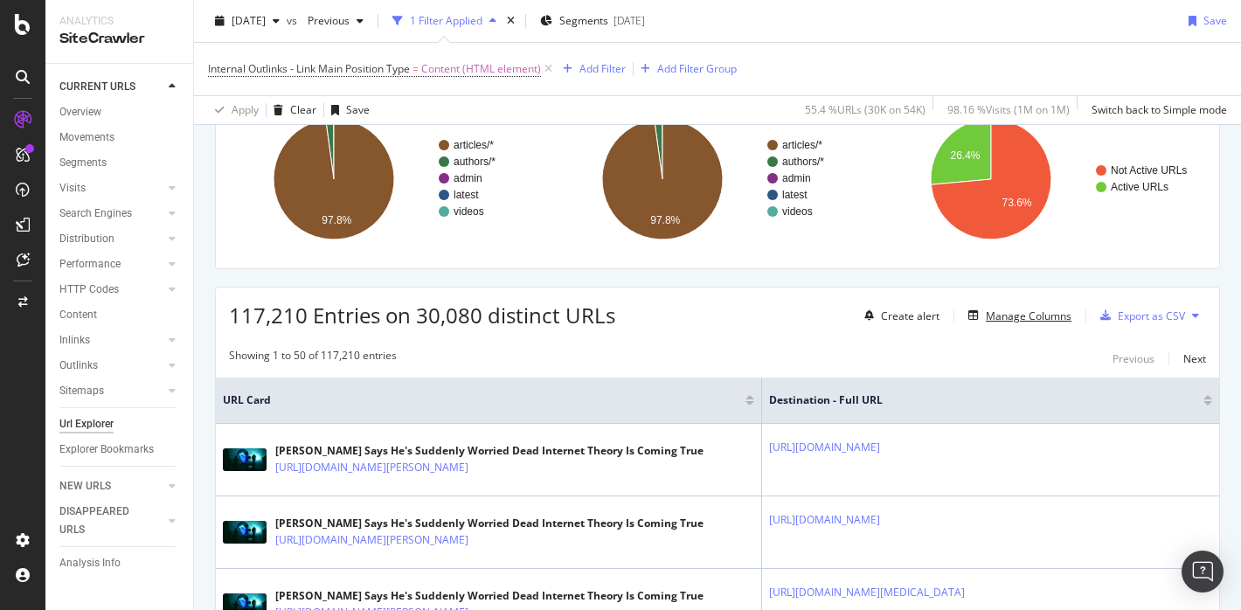
scroll to position [158, 0]
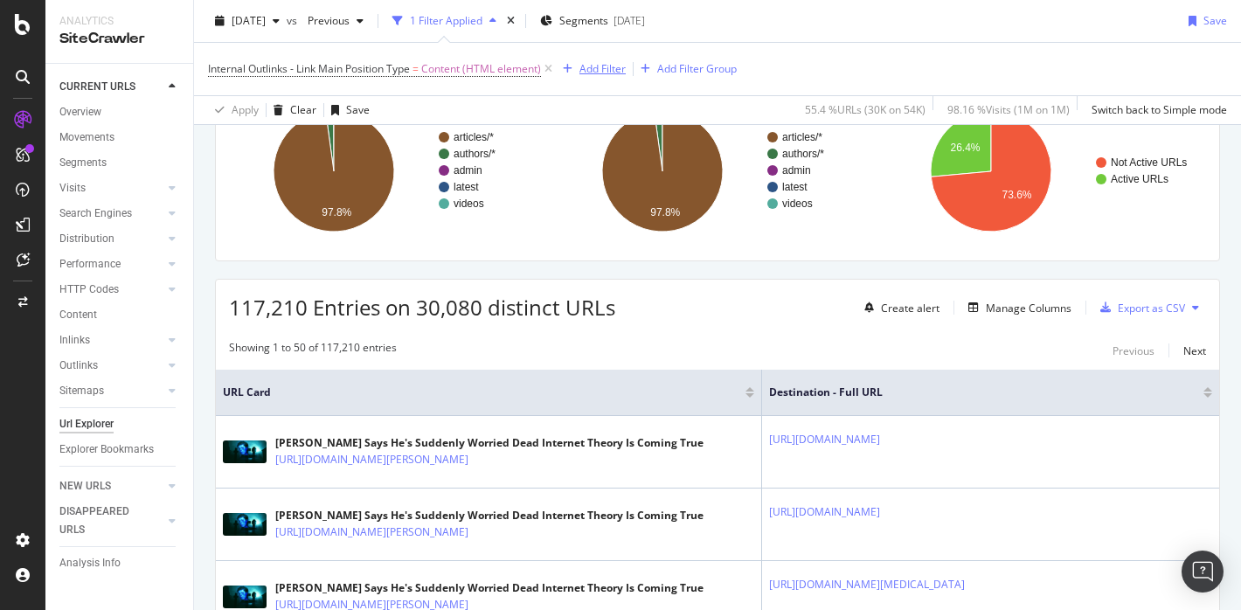
click at [603, 67] on div "Add Filter" at bounding box center [603, 68] width 46 height 15
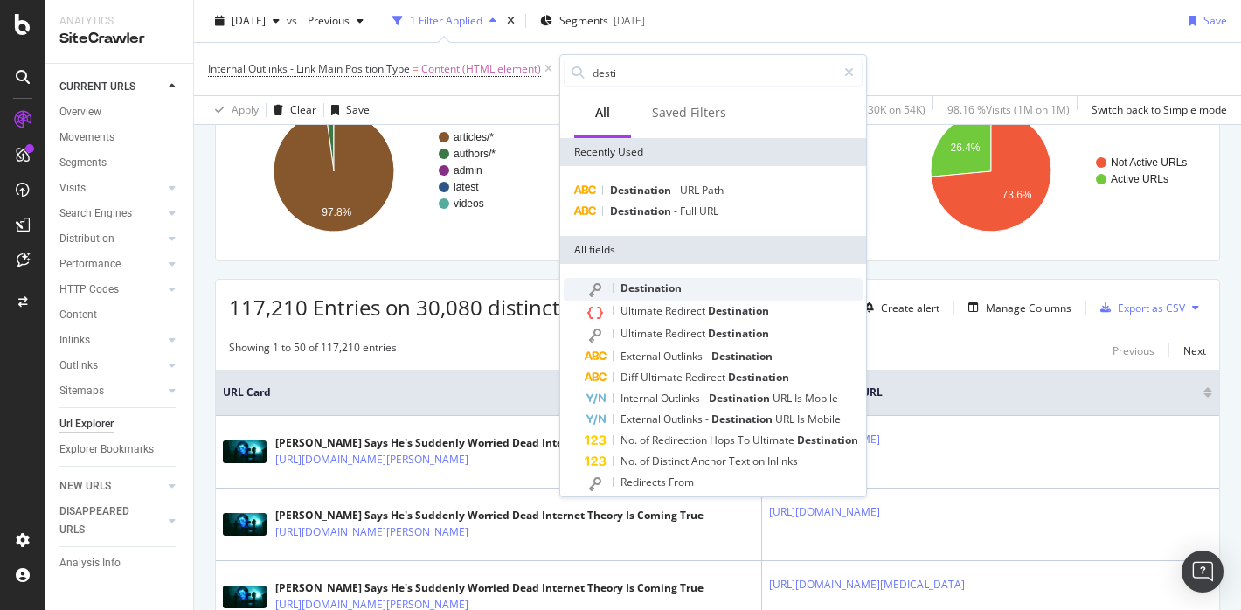
type input "desti"
click at [649, 281] on span "Destination" at bounding box center [651, 288] width 61 height 15
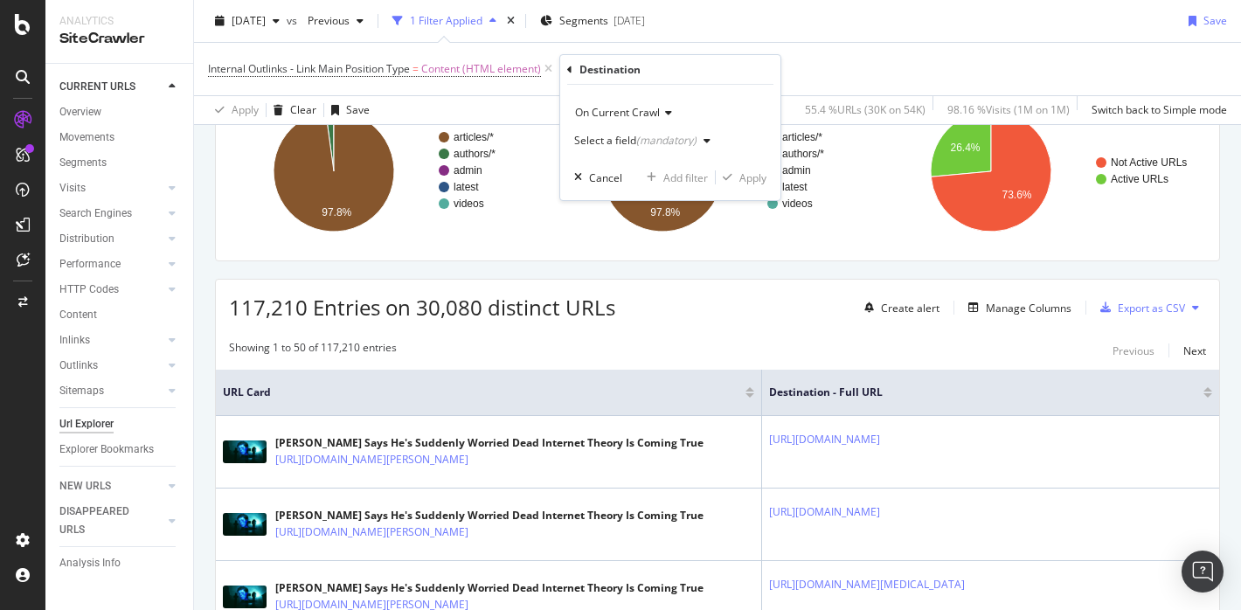
click at [643, 137] on div "(mandatory)" at bounding box center [666, 140] width 60 height 15
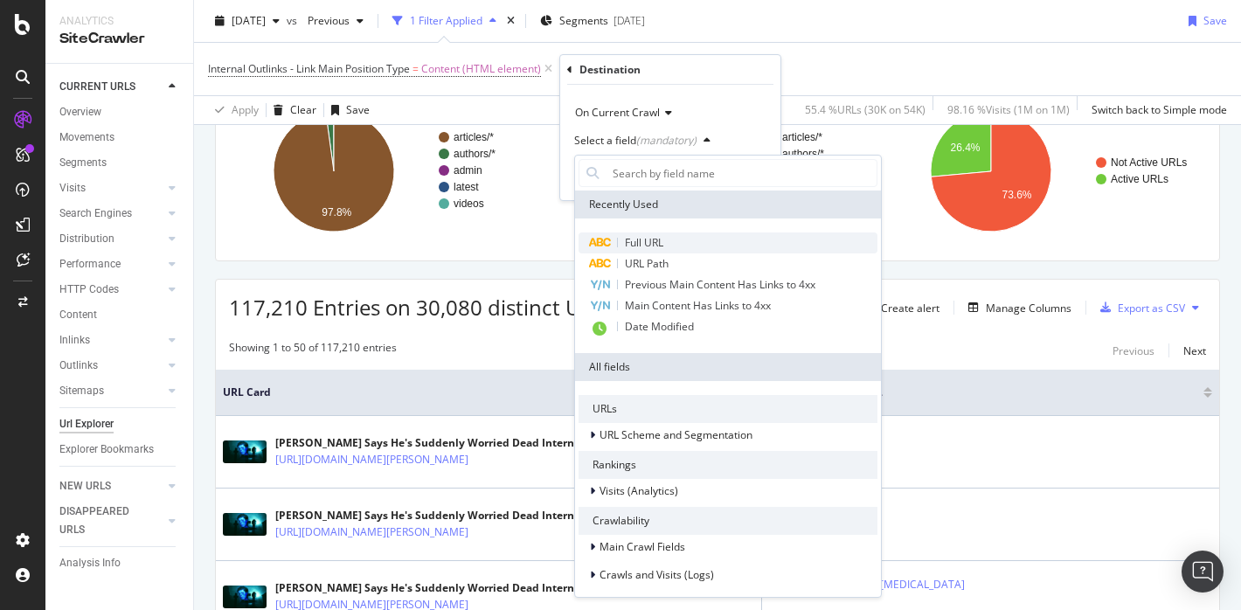
click at [655, 240] on span "Full URL" at bounding box center [644, 242] width 38 height 15
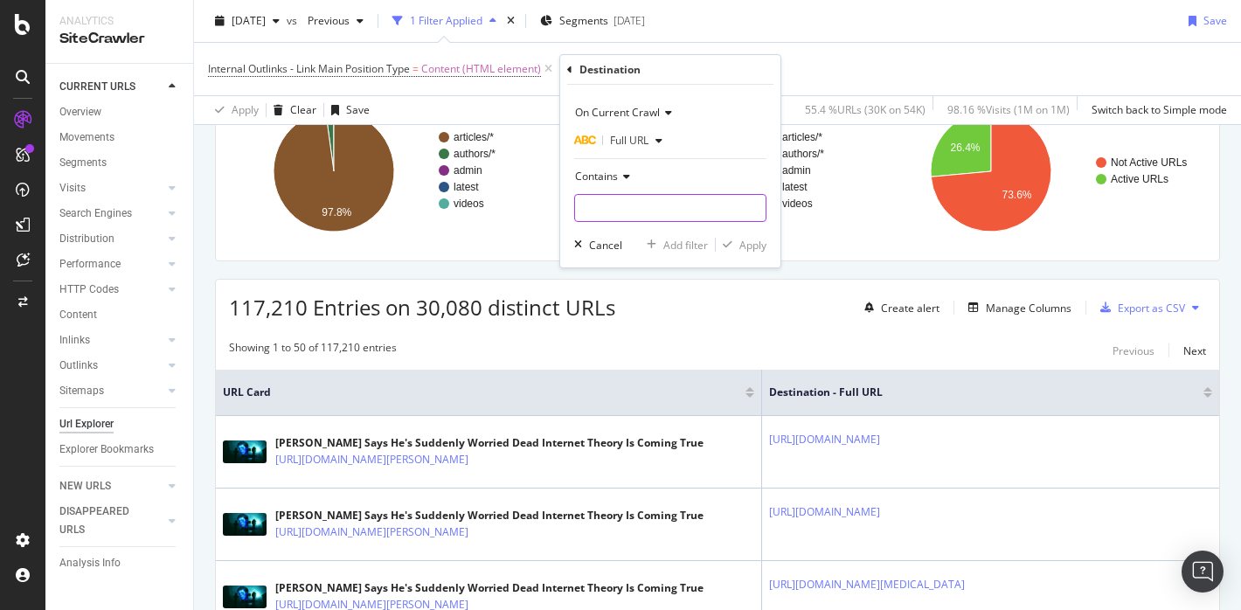
click at [643, 212] on input "text" at bounding box center [670, 208] width 191 height 28
type input "/categories/"
click at [746, 246] on div "Apply" at bounding box center [753, 245] width 27 height 15
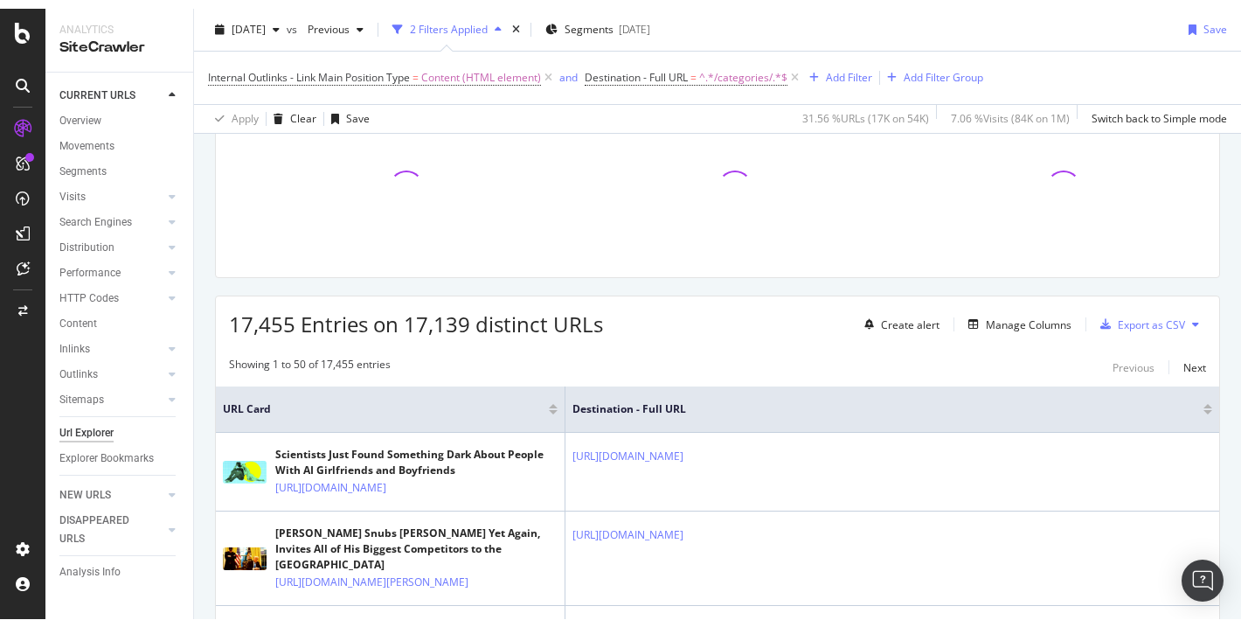
scroll to position [158, 0]
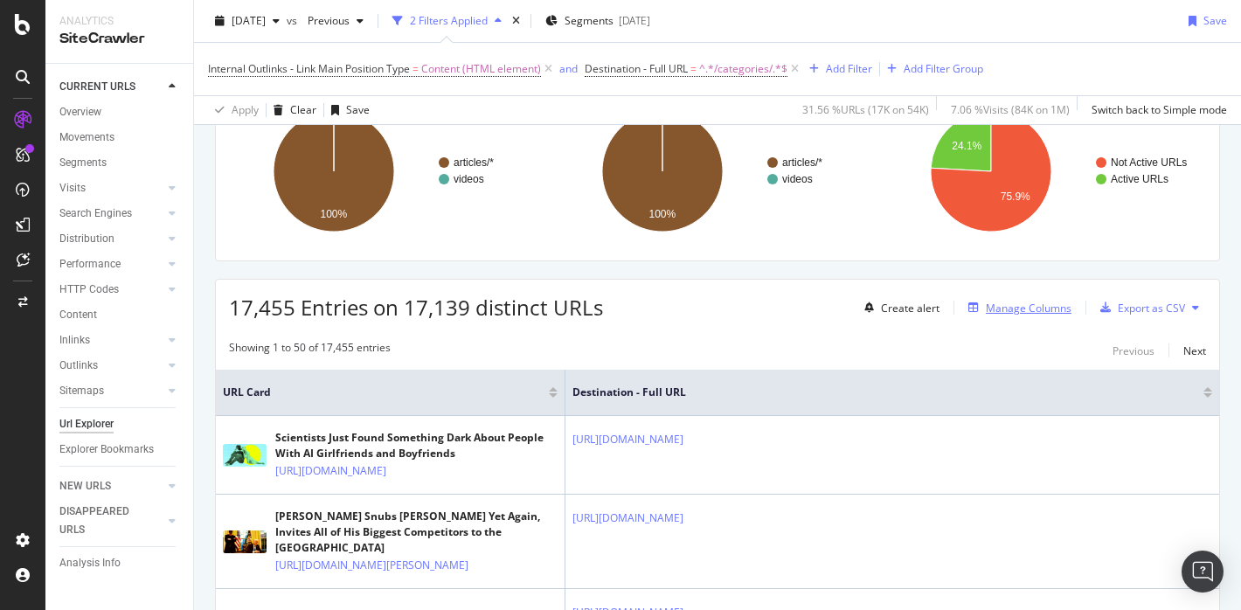
click at [997, 303] on div "Manage Columns" at bounding box center [1029, 308] width 86 height 15
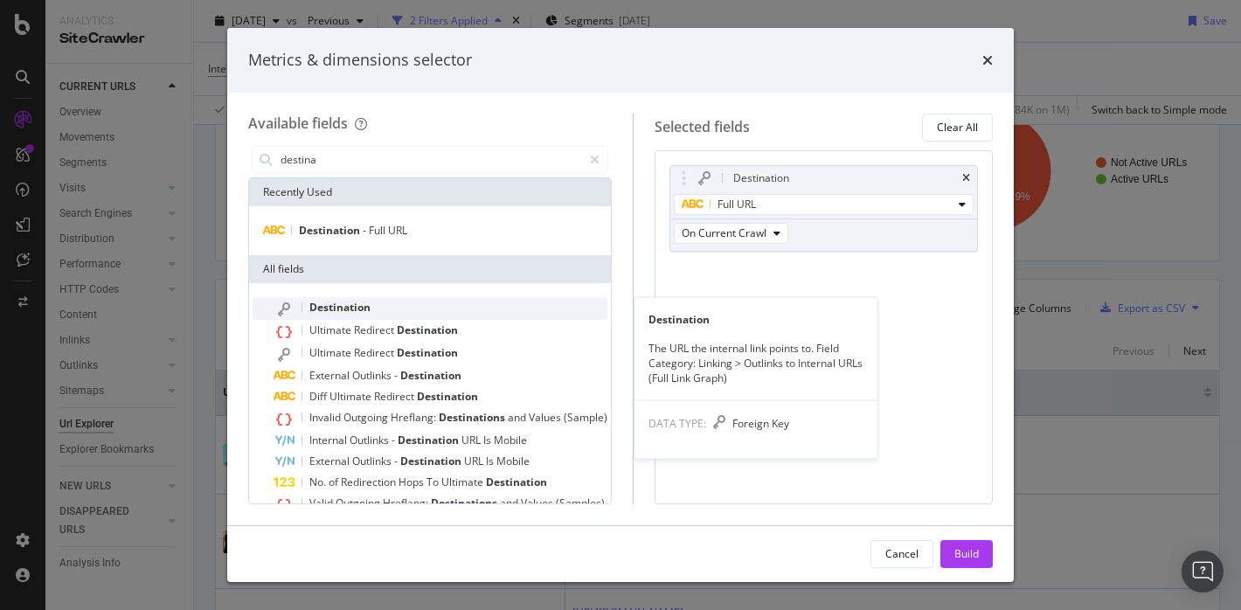
type input "destina"
click at [365, 304] on span "Destination" at bounding box center [339, 307] width 61 height 15
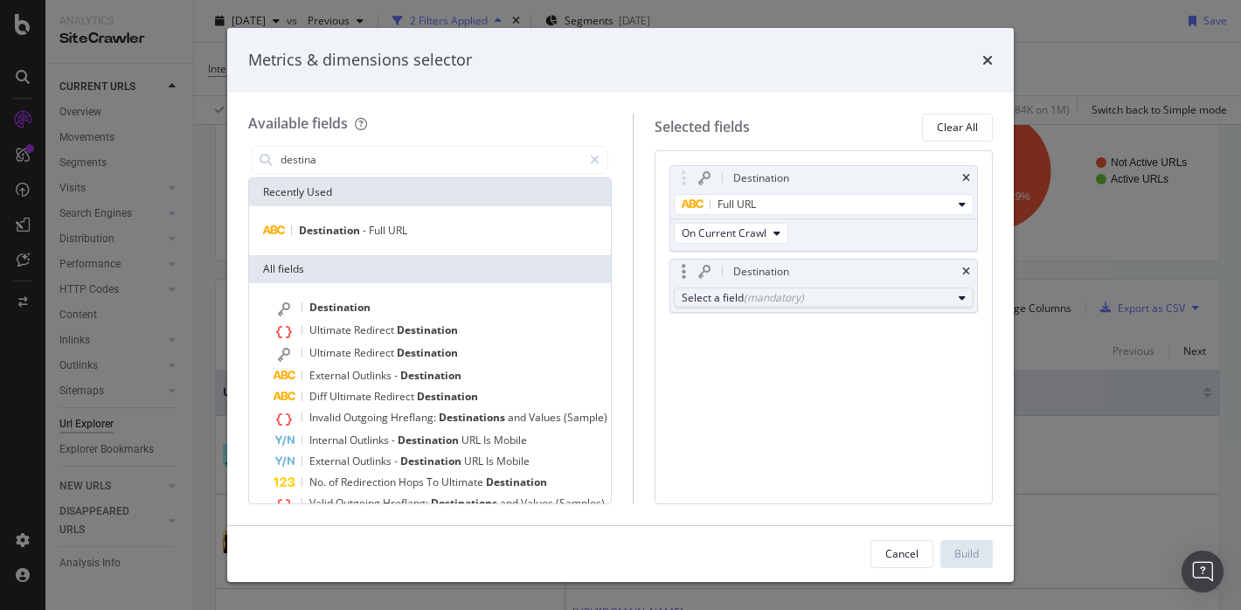
click at [787, 296] on div "(mandatory)" at bounding box center [774, 297] width 60 height 15
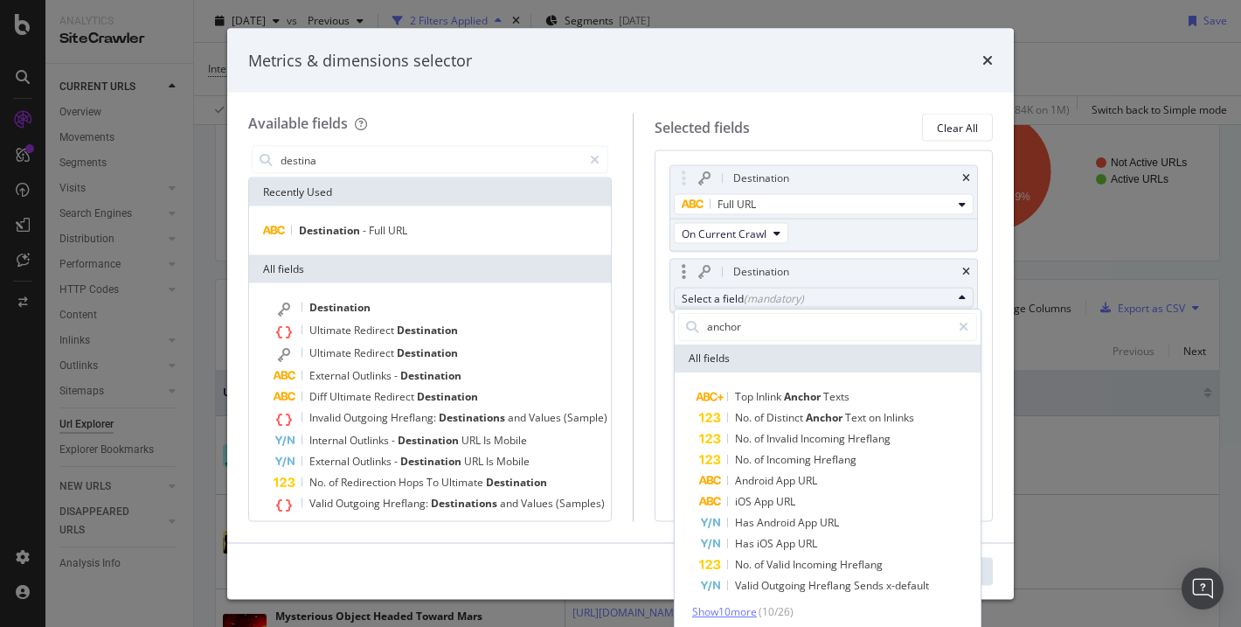
type input "anchor"
click at [722, 609] on span "Show 10 more" at bounding box center [724, 611] width 65 height 15
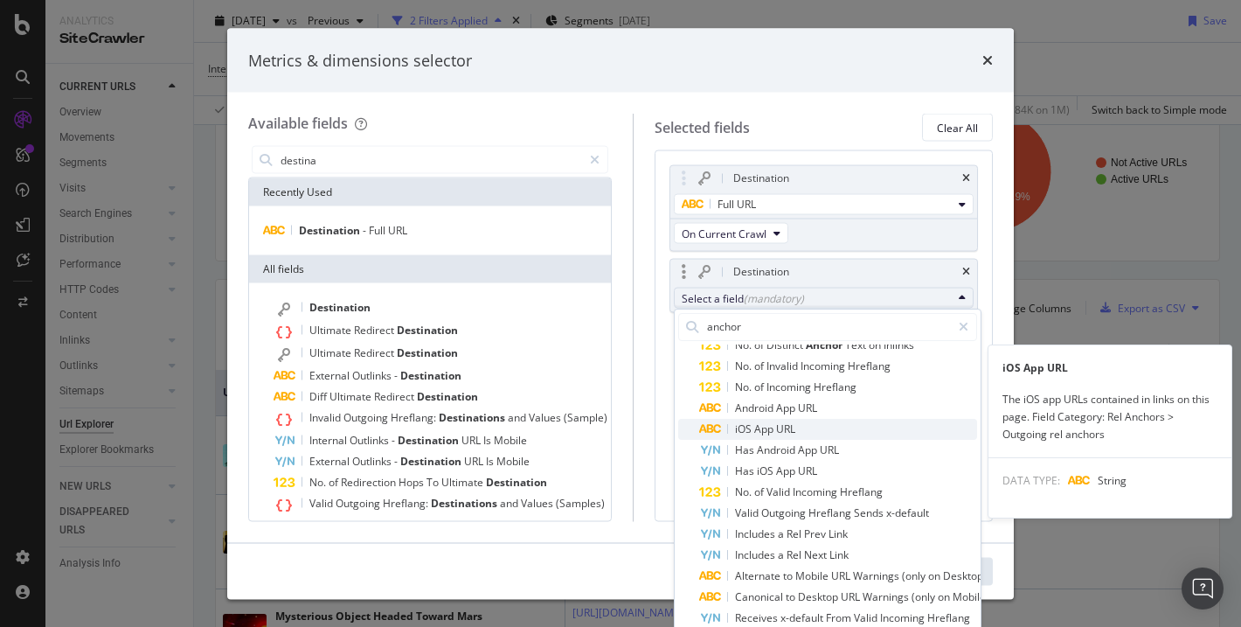
scroll to position [94, 0]
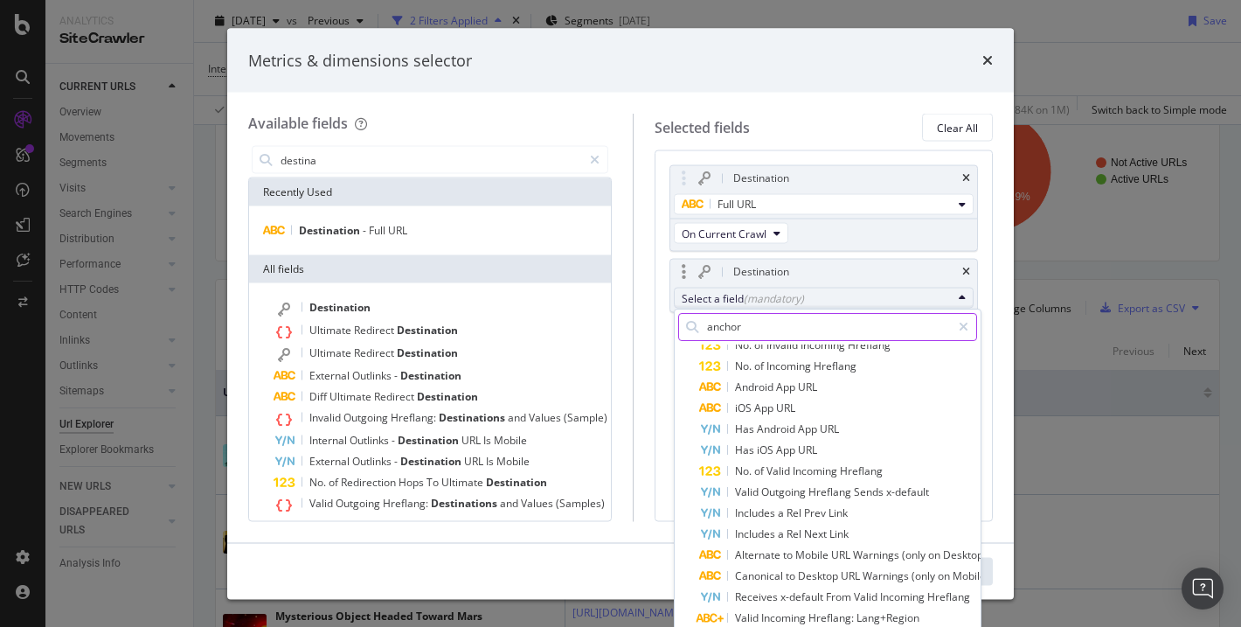
click at [763, 325] on input "anchor" at bounding box center [828, 327] width 246 height 26
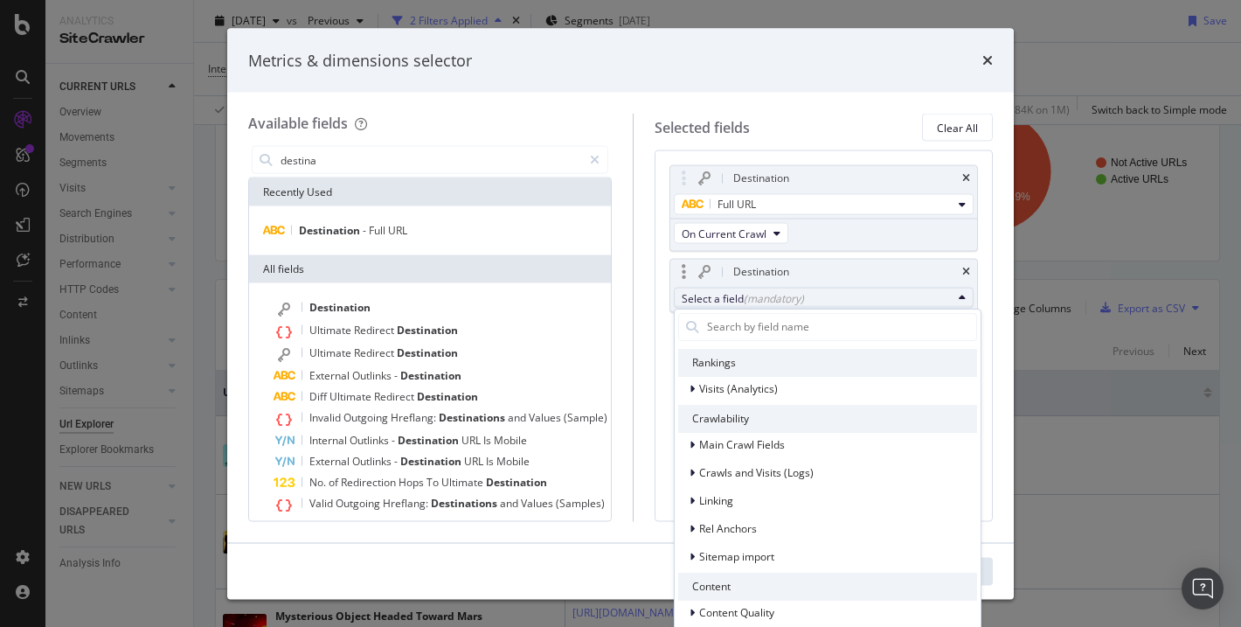
click at [971, 270] on div "Destination" at bounding box center [824, 272] width 307 height 24
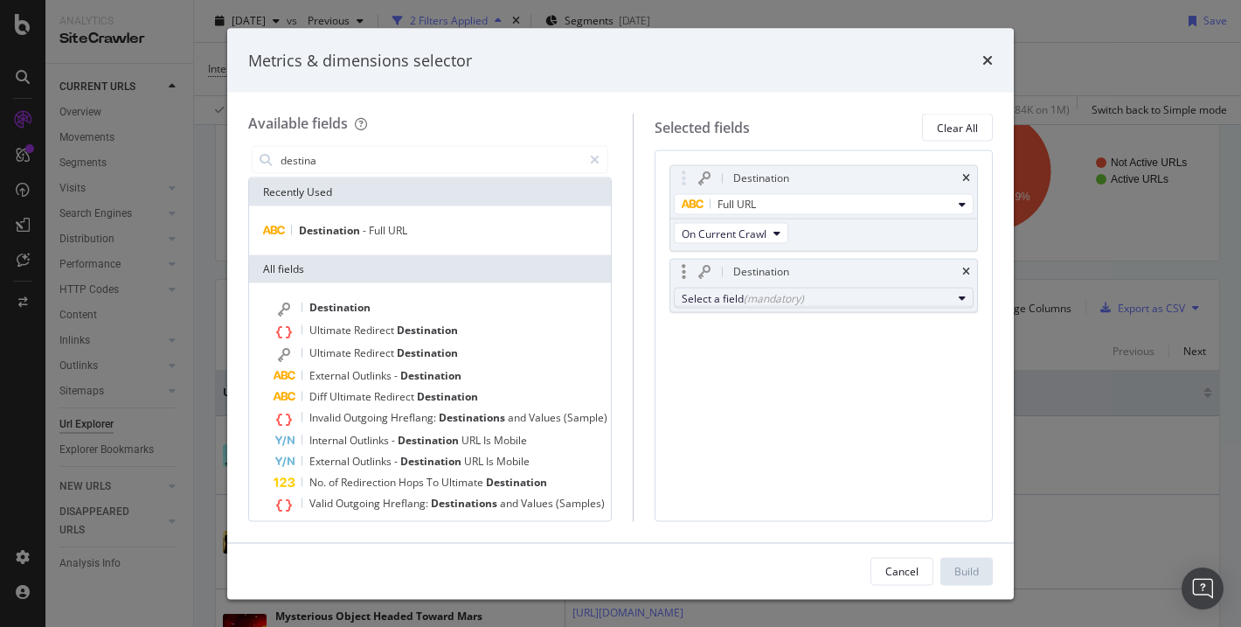
click at [726, 300] on div "Select a field (mandatory)" at bounding box center [817, 297] width 270 height 15
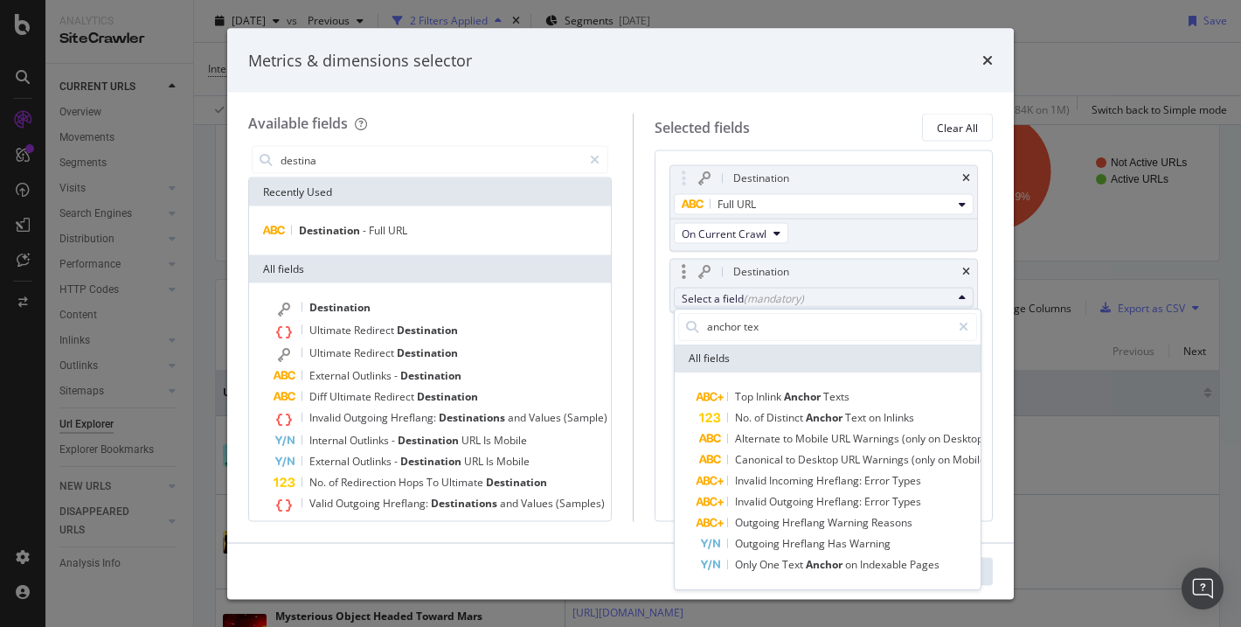
type input "anchor text"
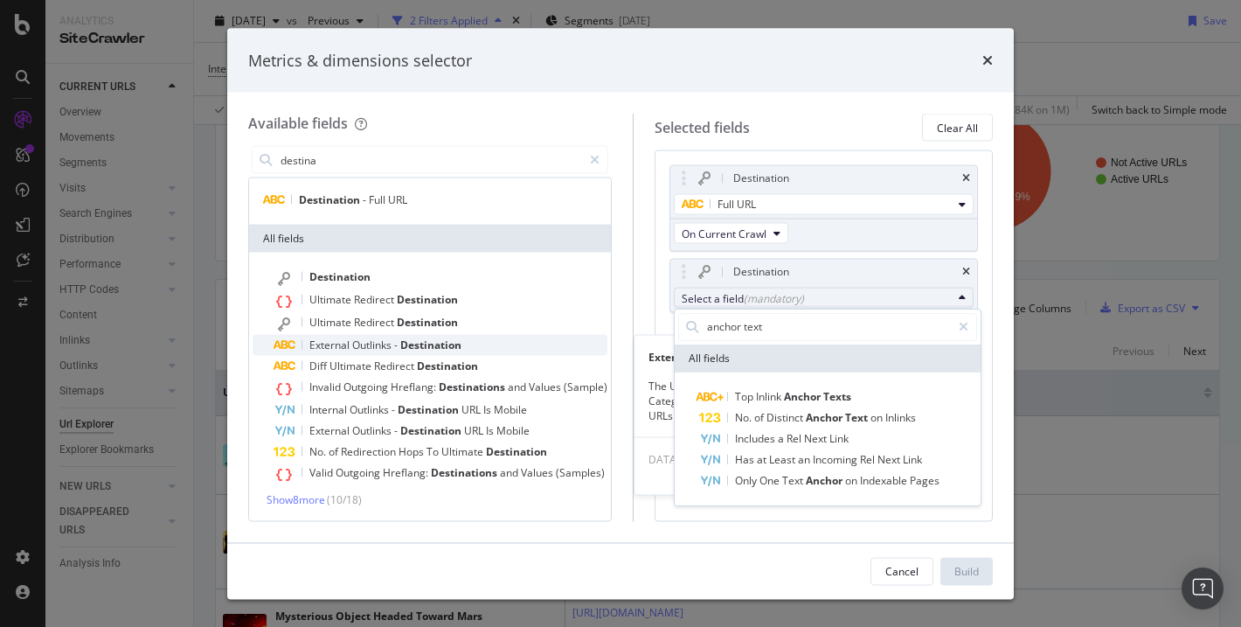
scroll to position [29, 0]
click at [309, 505] on span "Show 8 more" at bounding box center [296, 501] width 59 height 15
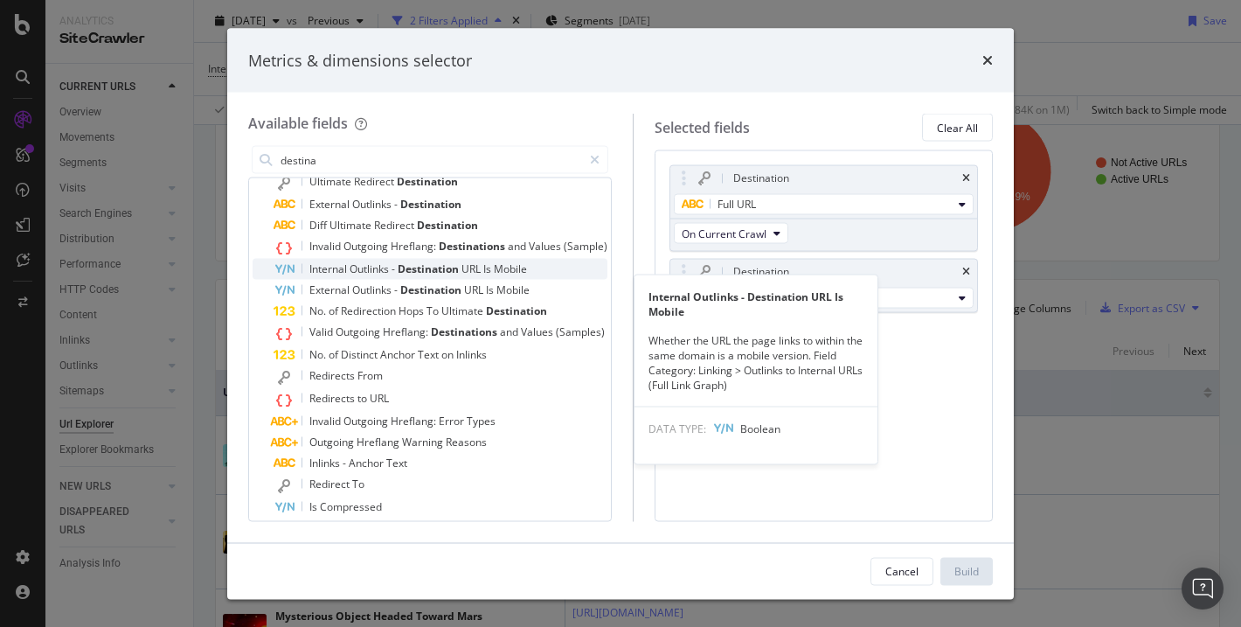
scroll to position [182, 0]
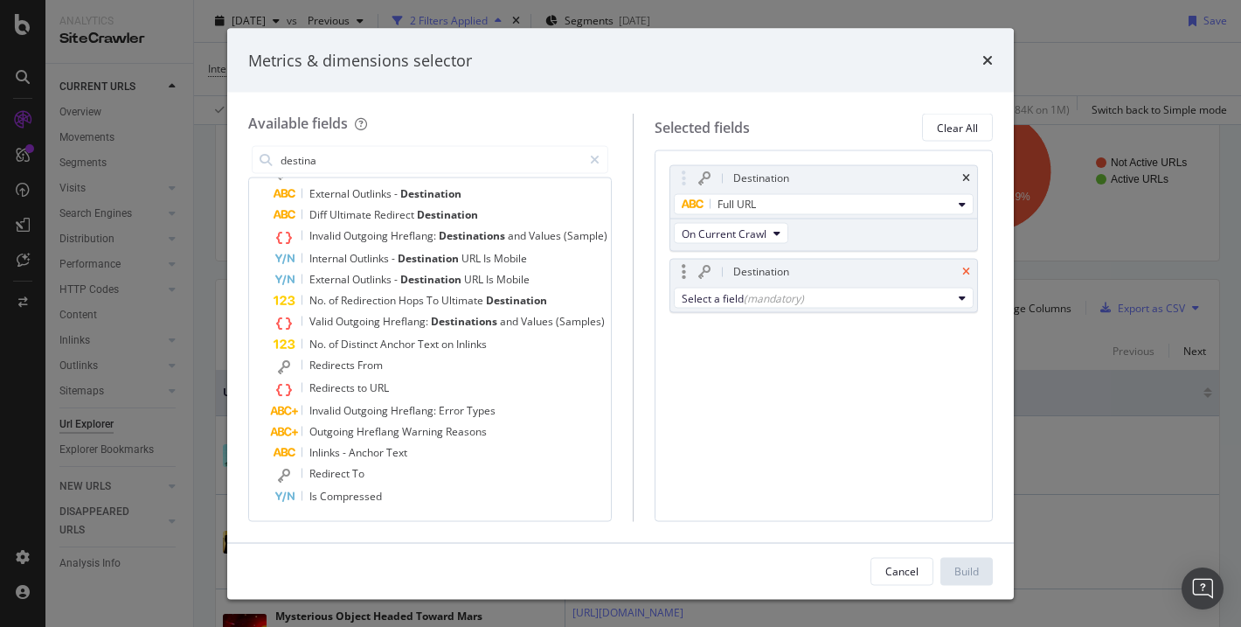
click at [969, 276] on icon "times" at bounding box center [966, 272] width 8 height 10
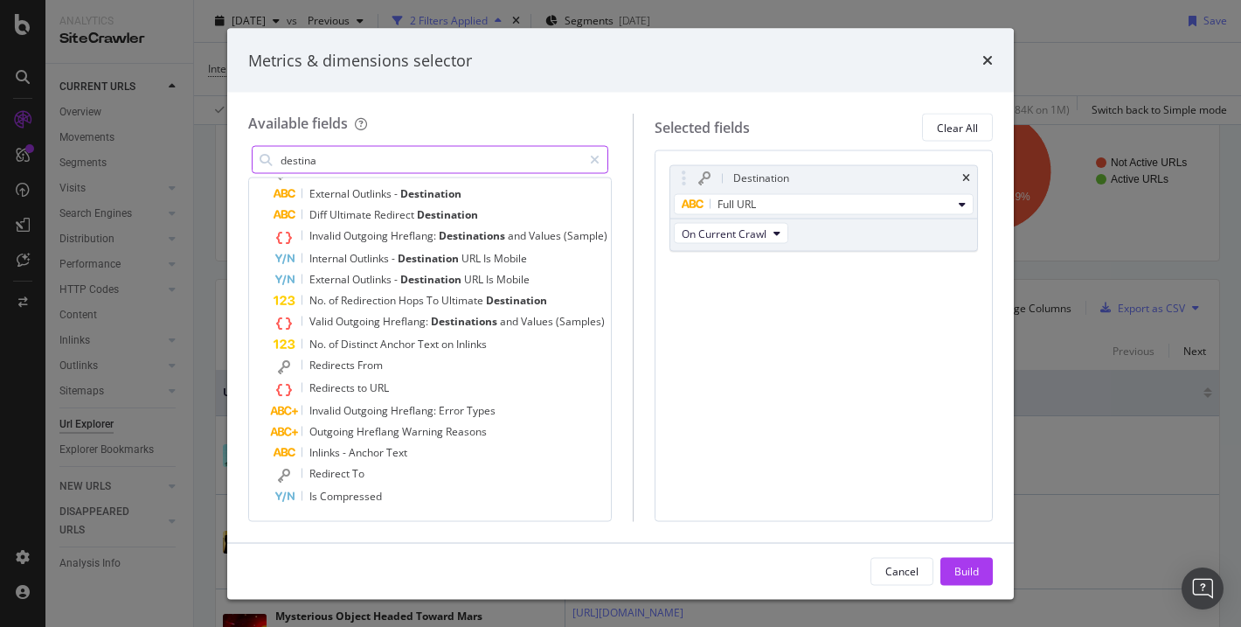
click at [414, 169] on input "destina" at bounding box center [430, 160] width 303 height 26
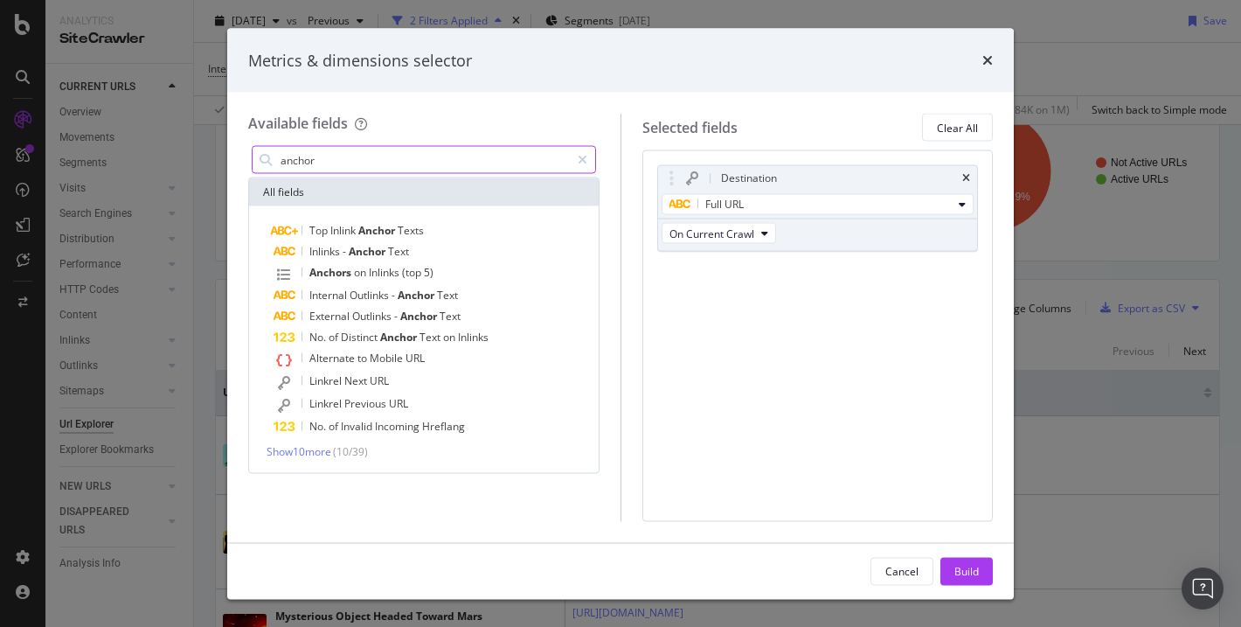
scroll to position [0, 0]
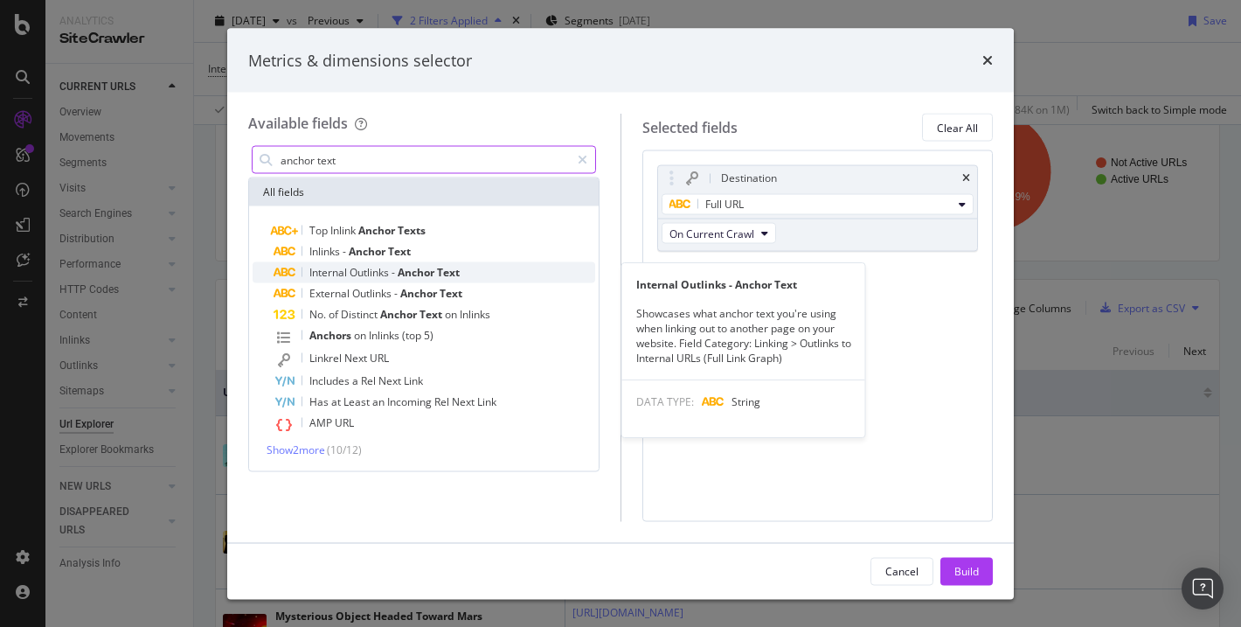
type input "anchor text"
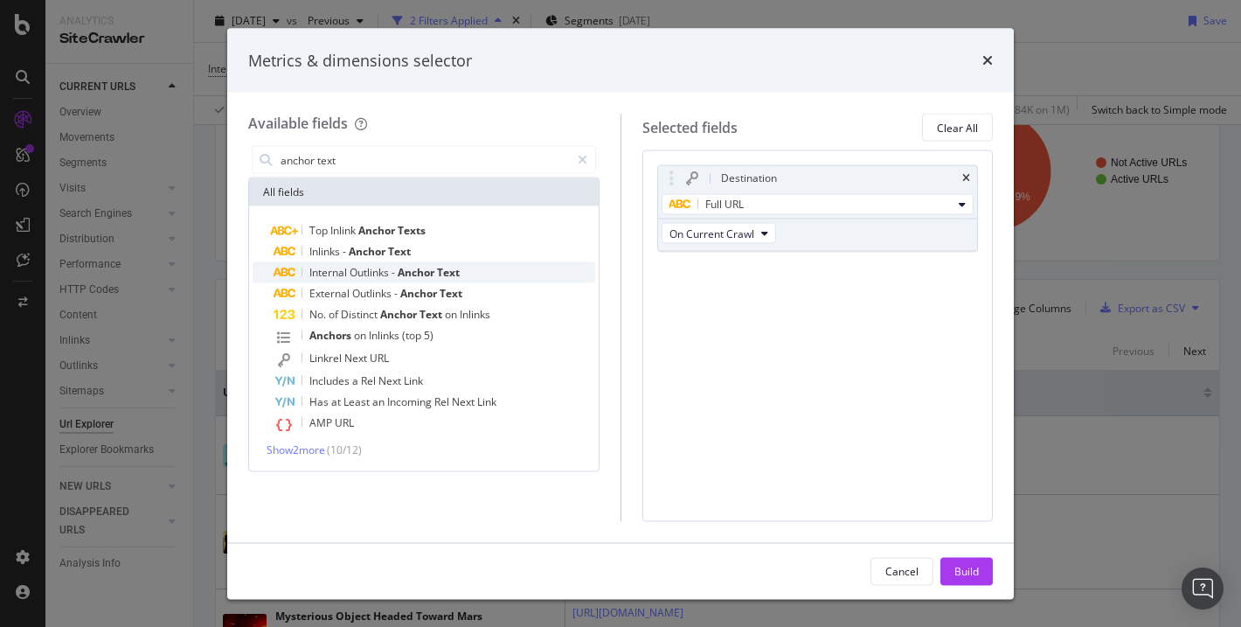
click at [413, 272] on span "Anchor" at bounding box center [417, 272] width 39 height 15
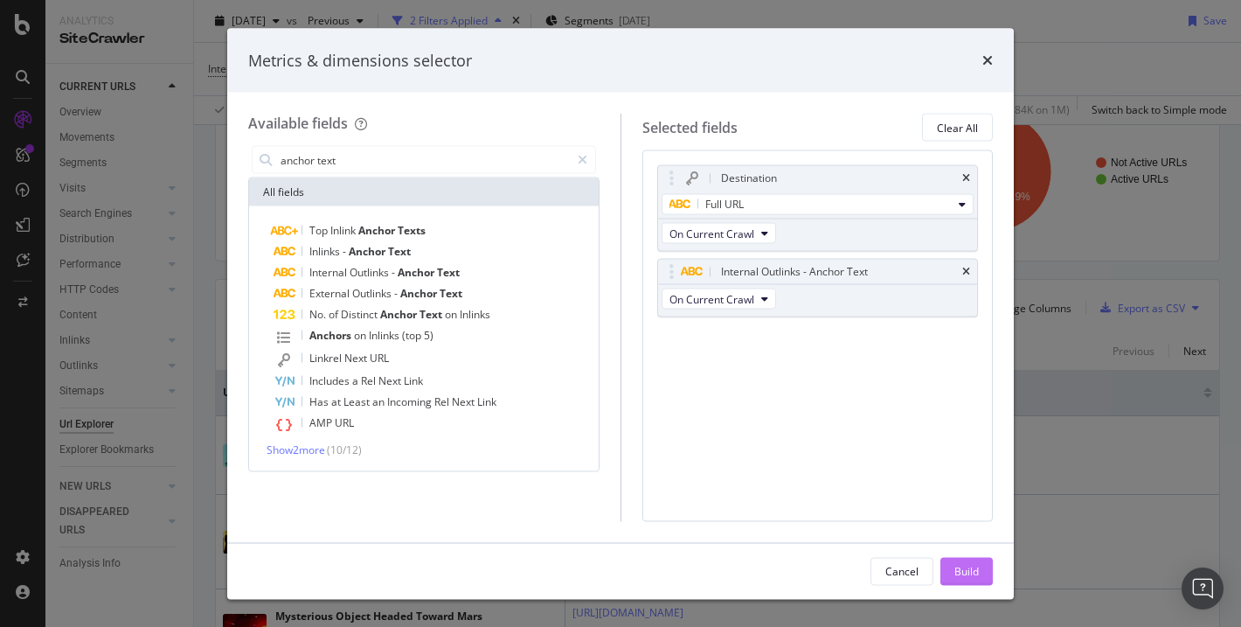
click at [976, 580] on div "Build" at bounding box center [967, 571] width 24 height 26
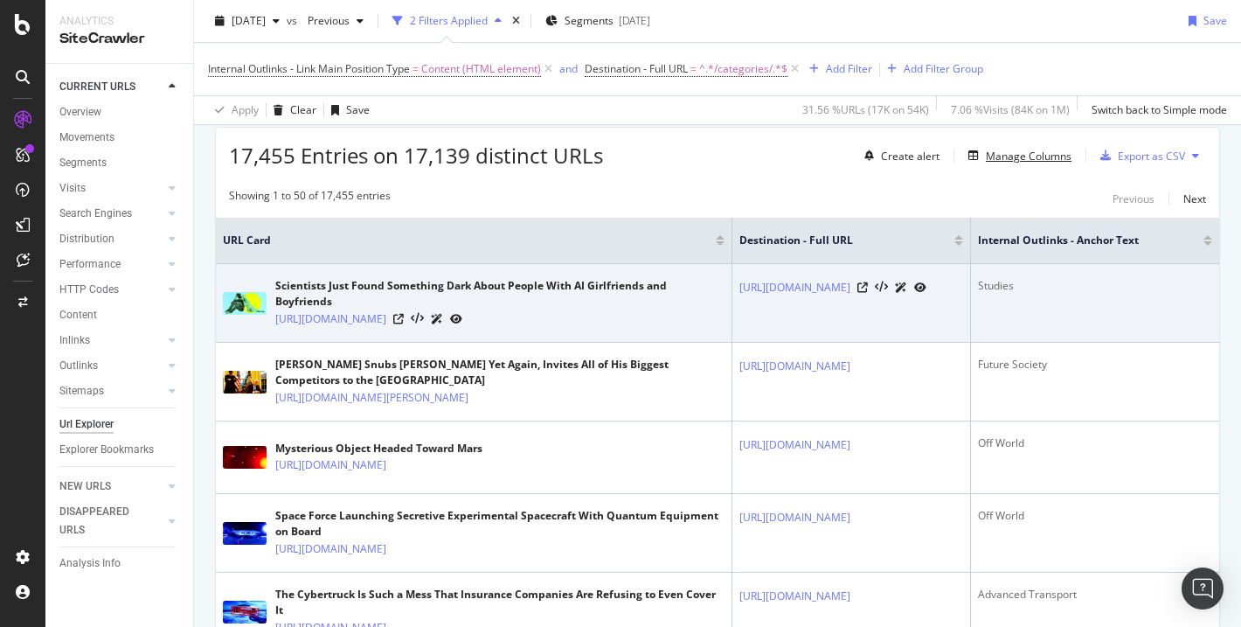
scroll to position [317, 0]
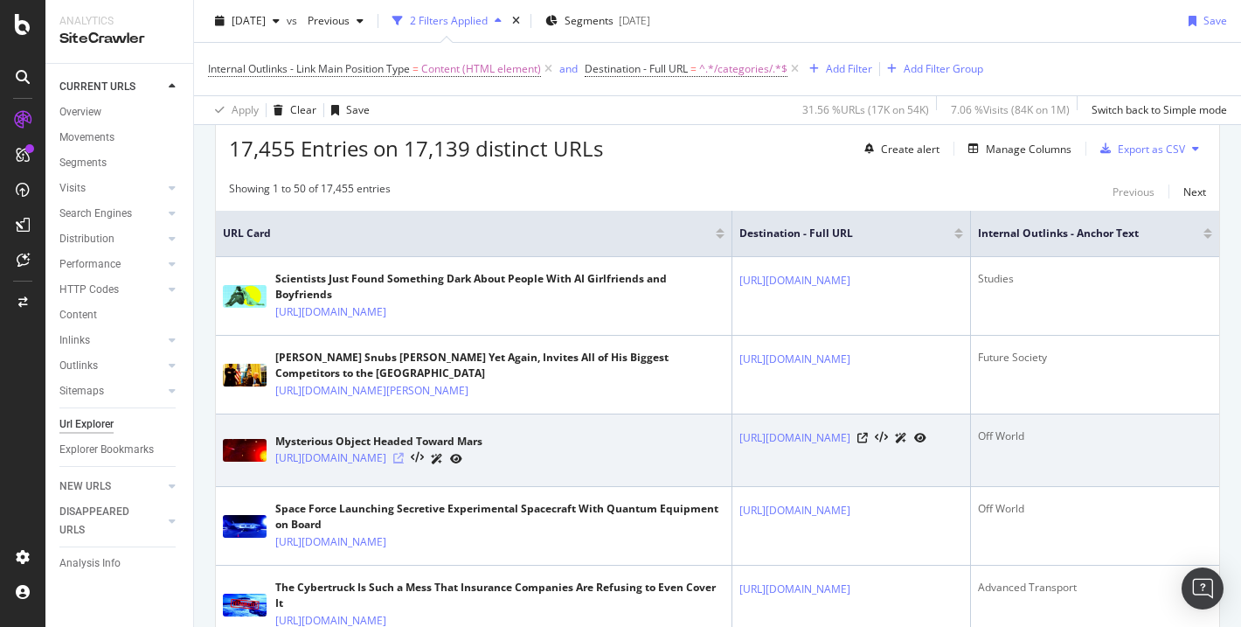
click at [404, 463] on icon at bounding box center [398, 458] width 10 height 10
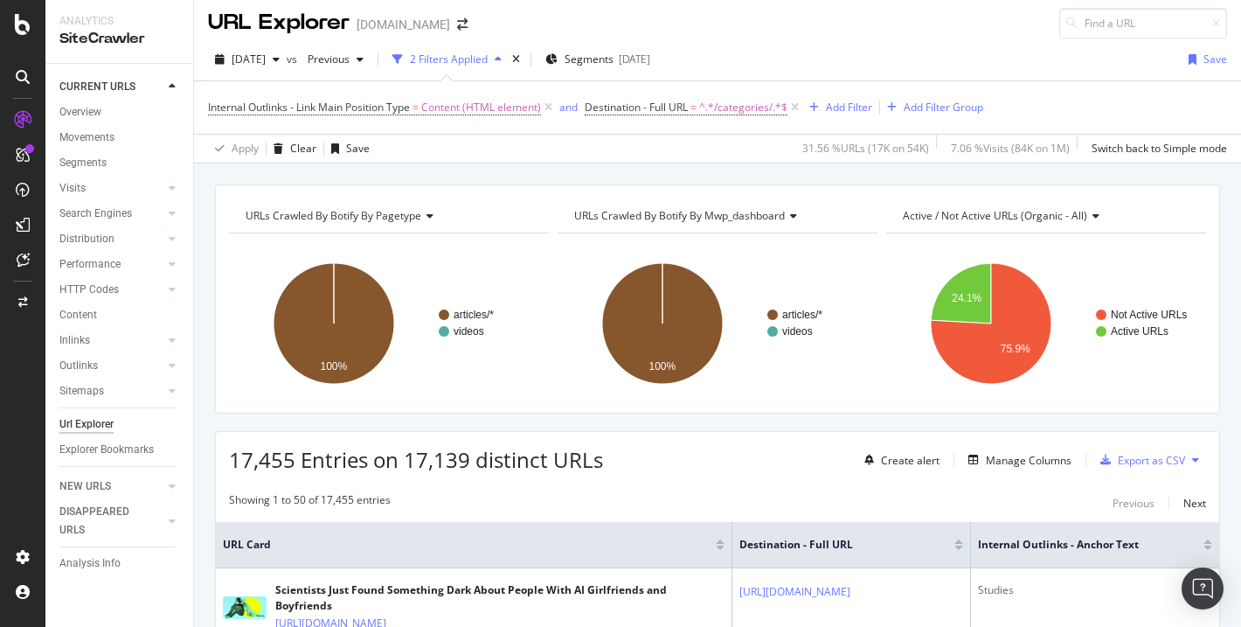
scroll to position [0, 0]
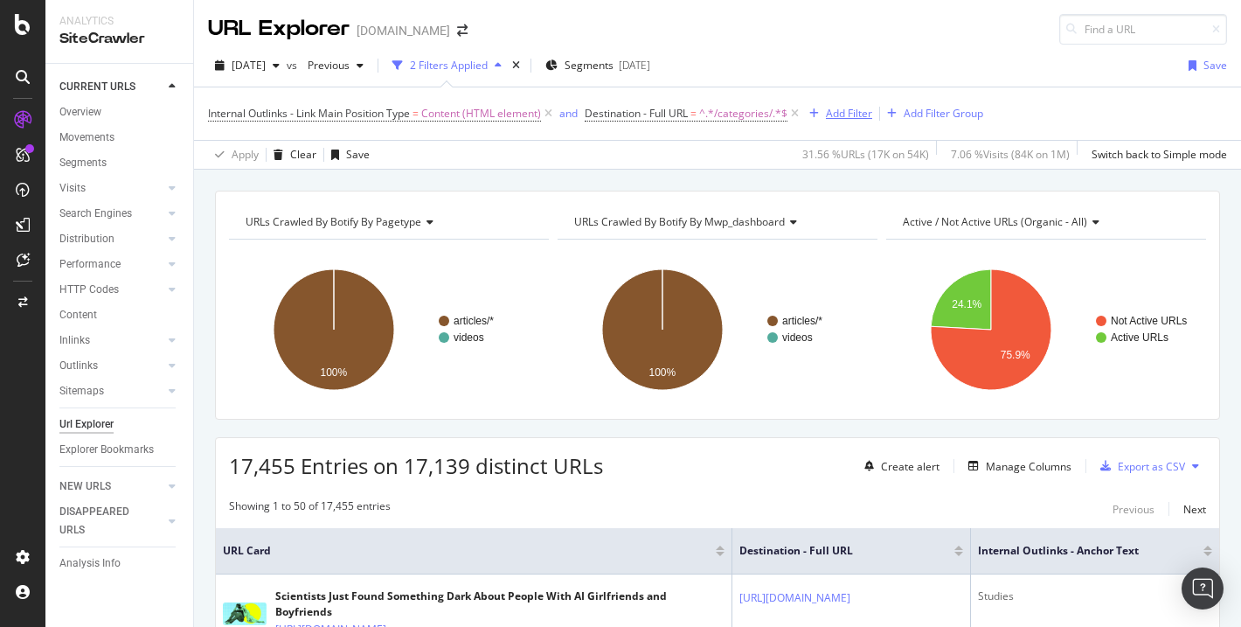
click at [843, 116] on div "Add Filter" at bounding box center [849, 113] width 46 height 15
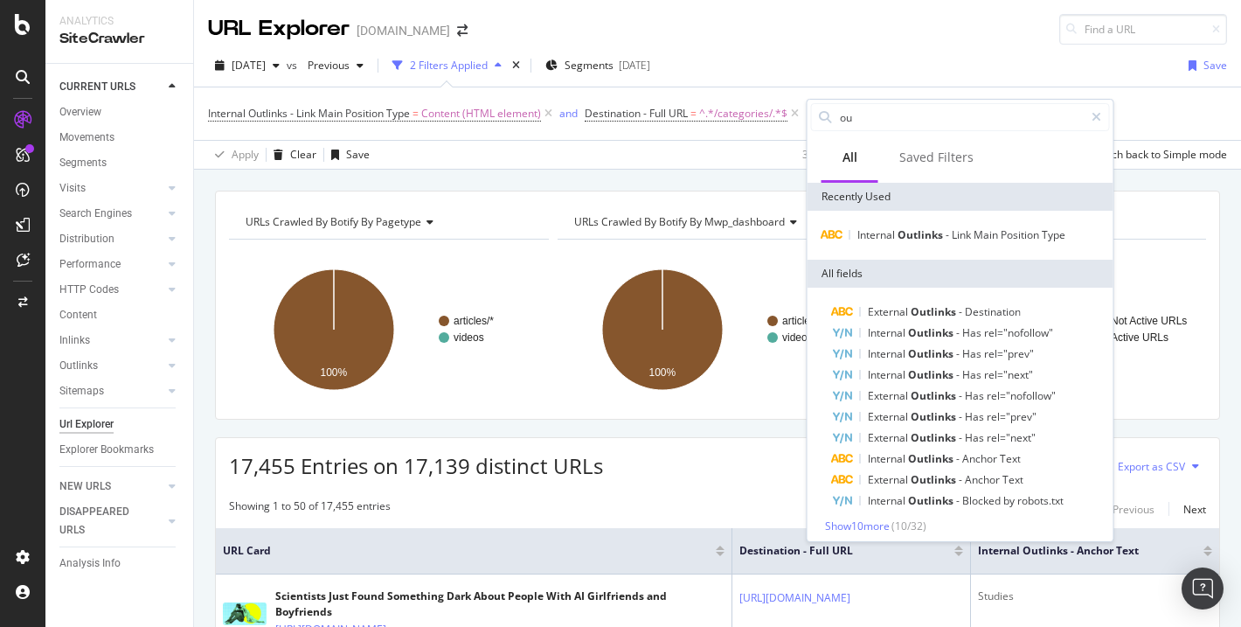
type input "o"
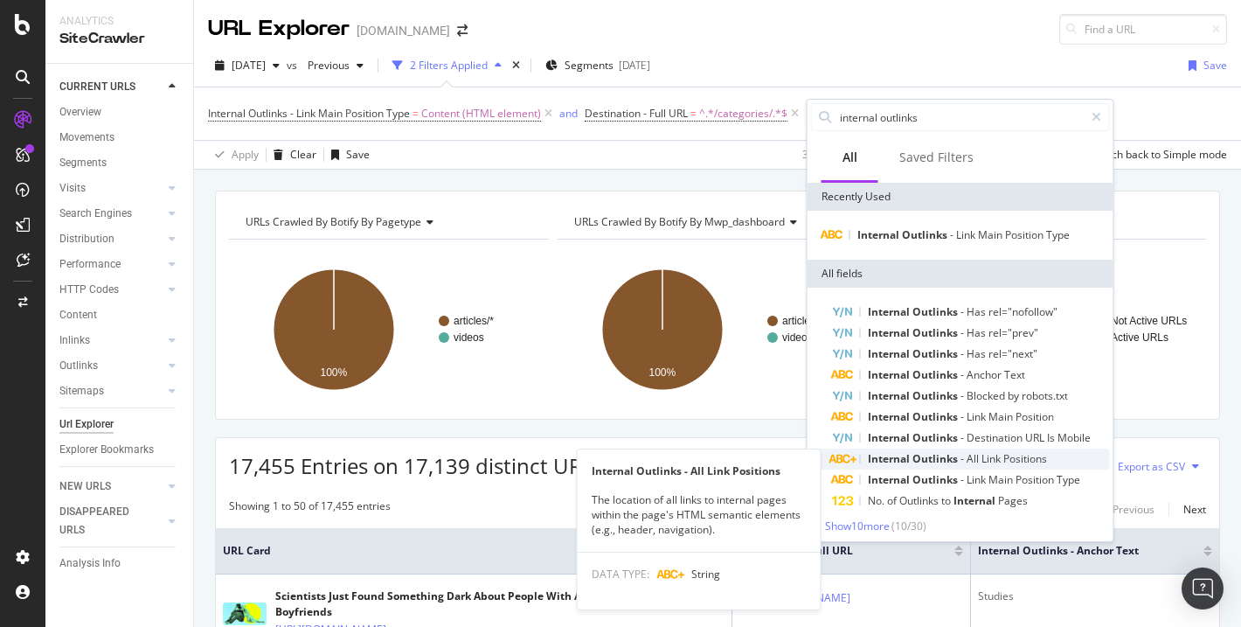
type input "internal outlinks"
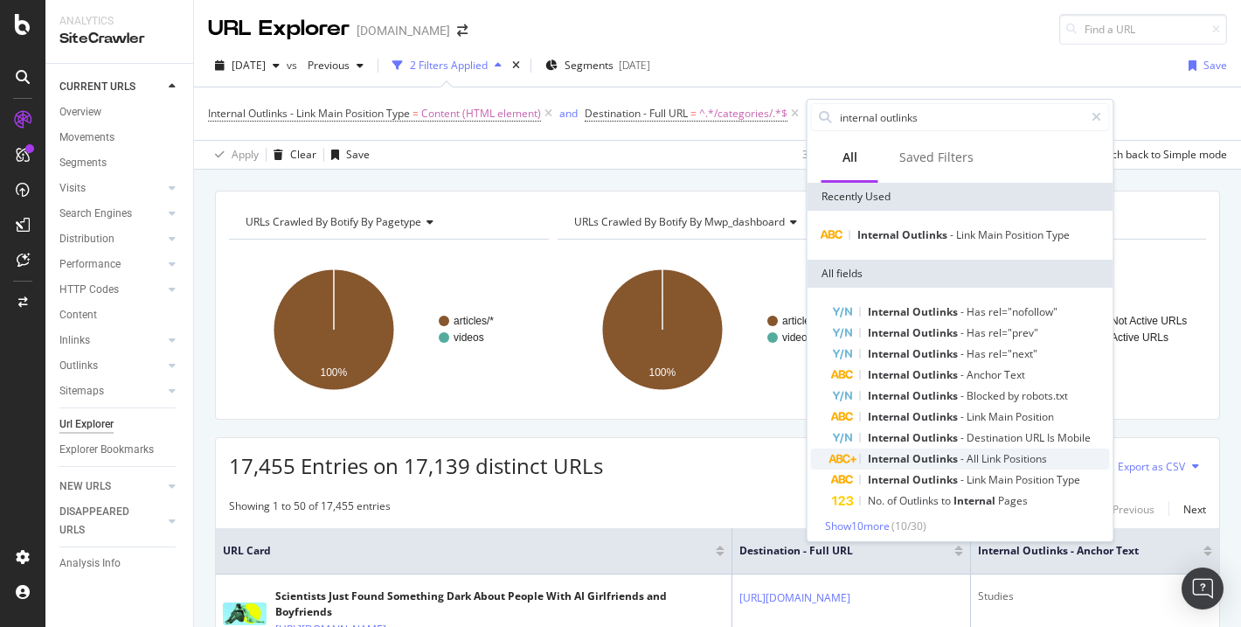
click at [910, 455] on span "Internal" at bounding box center [890, 458] width 45 height 15
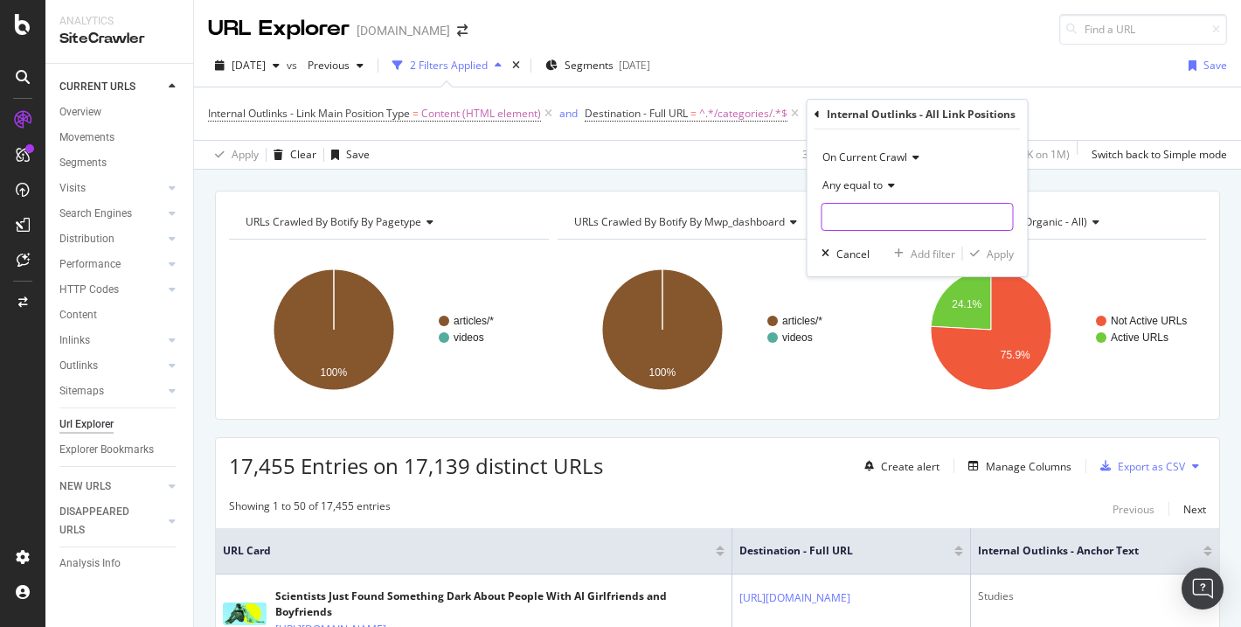
click at [875, 213] on input "text" at bounding box center [918, 217] width 191 height 28
click at [886, 184] on icon at bounding box center [889, 185] width 12 height 10
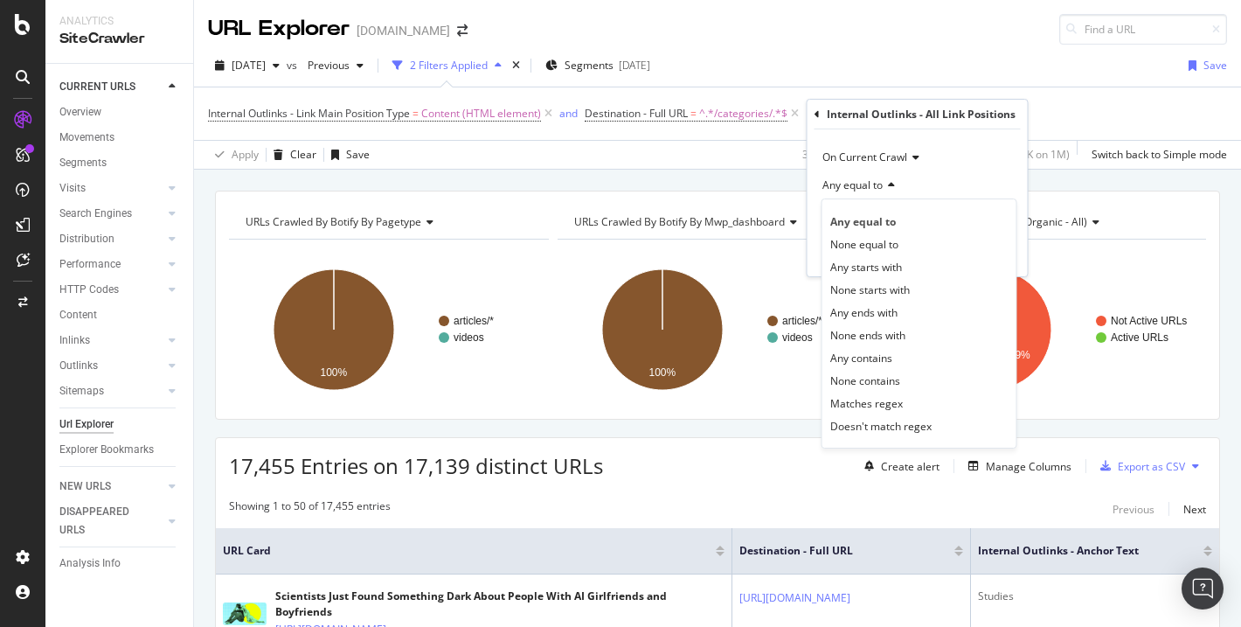
click at [937, 187] on div "Any equal to" at bounding box center [918, 185] width 192 height 28
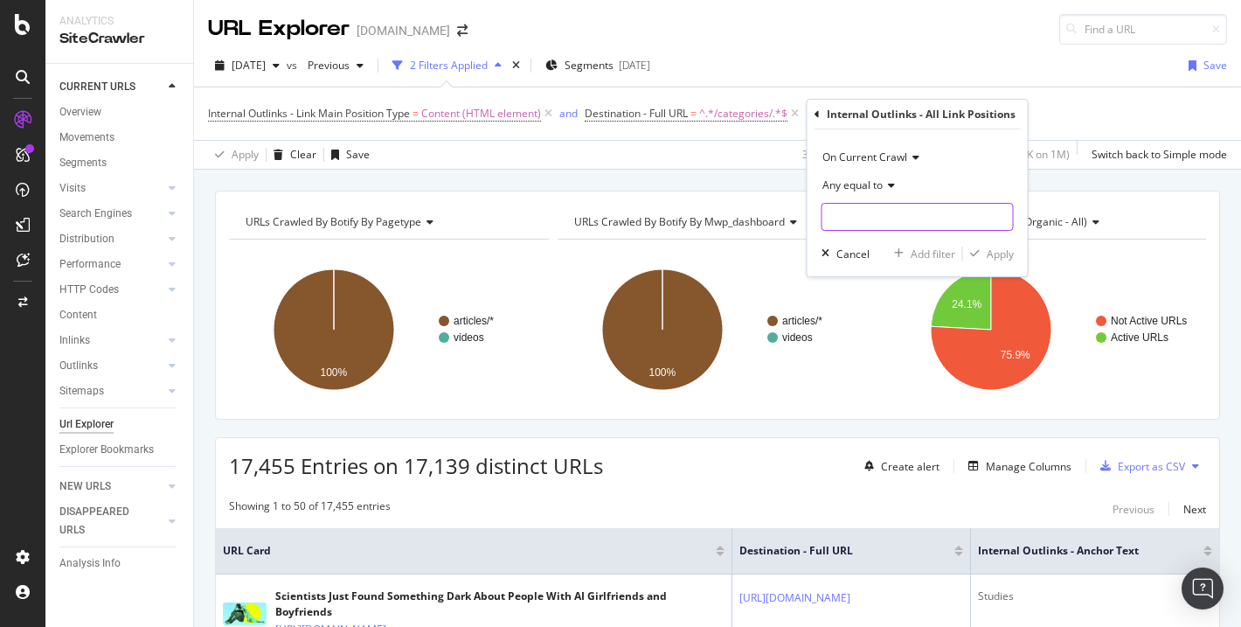
click at [904, 226] on input "text" at bounding box center [918, 217] width 191 height 28
